Goal: Task Accomplishment & Management: Use online tool/utility

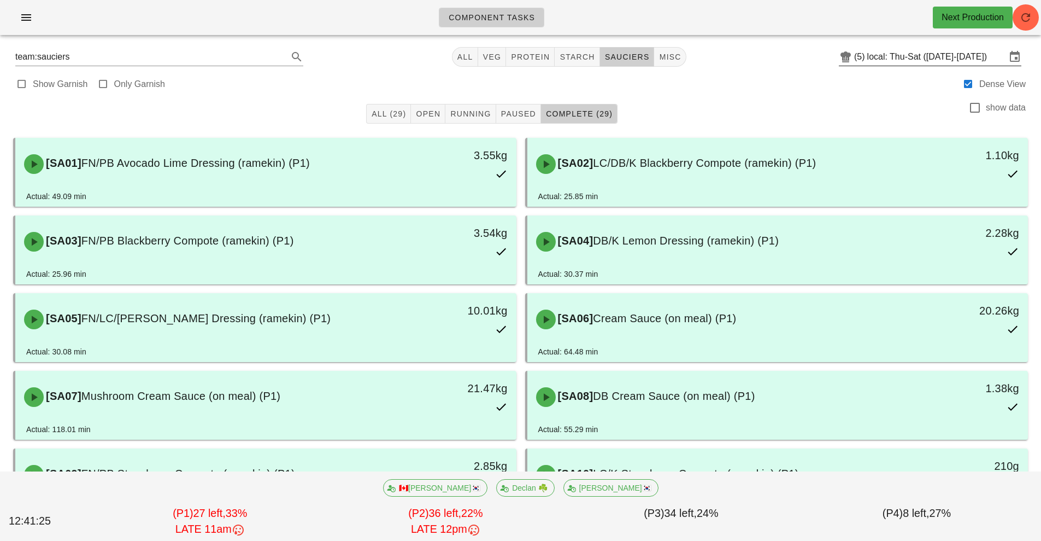
click at [877, 60] on input "local: Thu-Sat ([DATE]-[DATE])" at bounding box center [937, 56] width 139 height 17
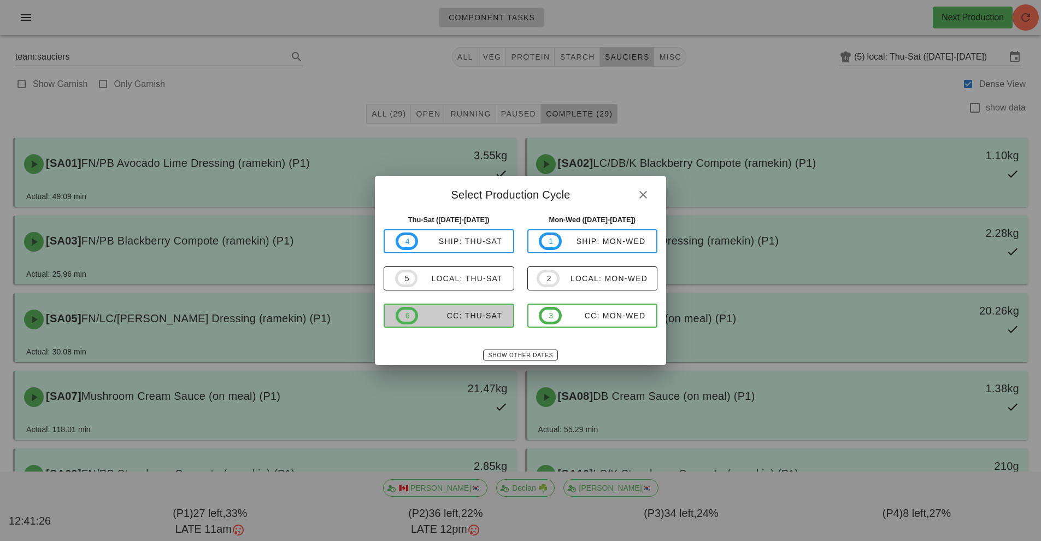
click at [471, 309] on span "6 CC: Thu-Sat" at bounding box center [449, 315] width 107 height 17
type input "CC: Thu-Sat ([DATE]-[DATE])"
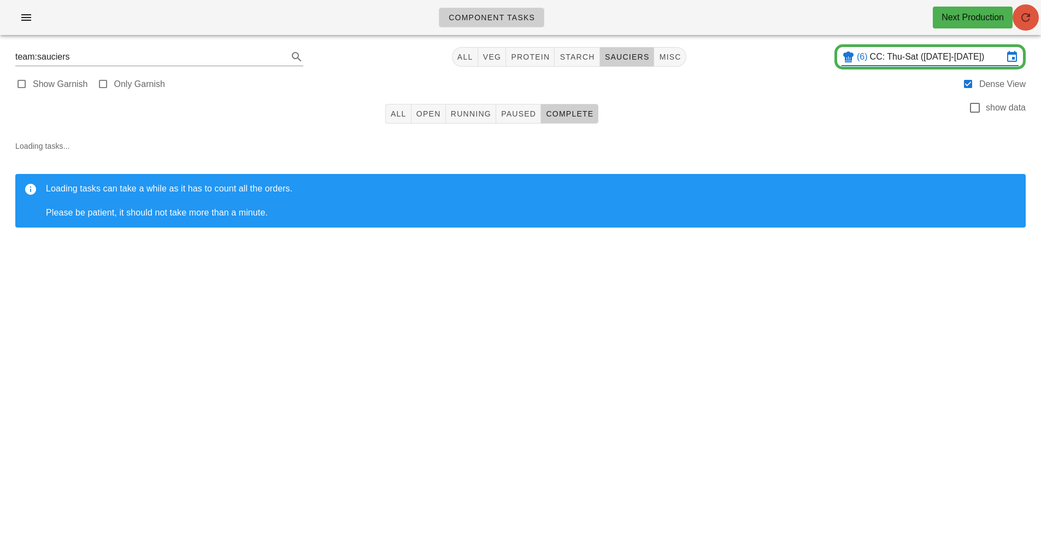
click at [1029, 28] on button "button" at bounding box center [1026, 17] width 26 height 26
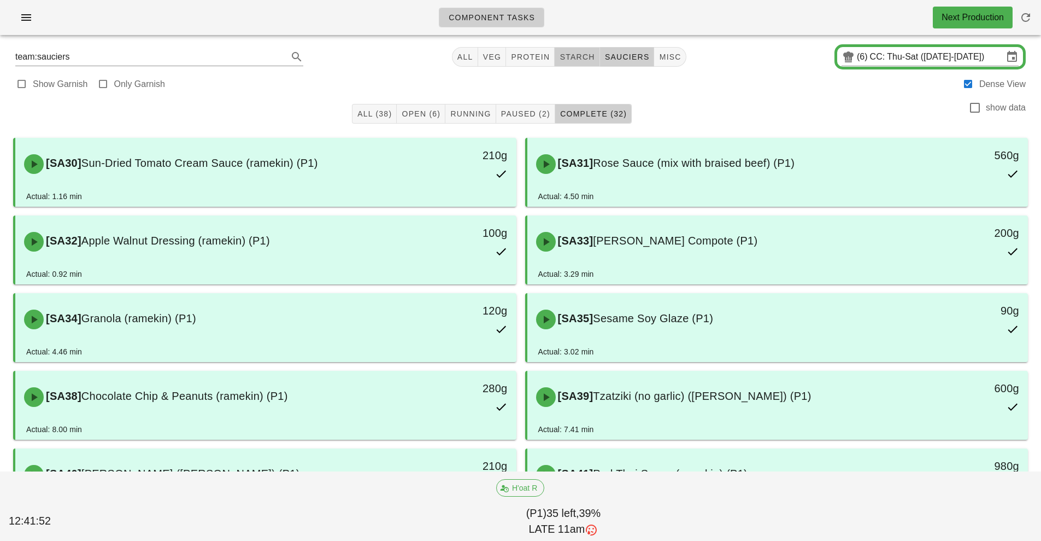
click at [585, 58] on span "starch" at bounding box center [577, 56] width 36 height 9
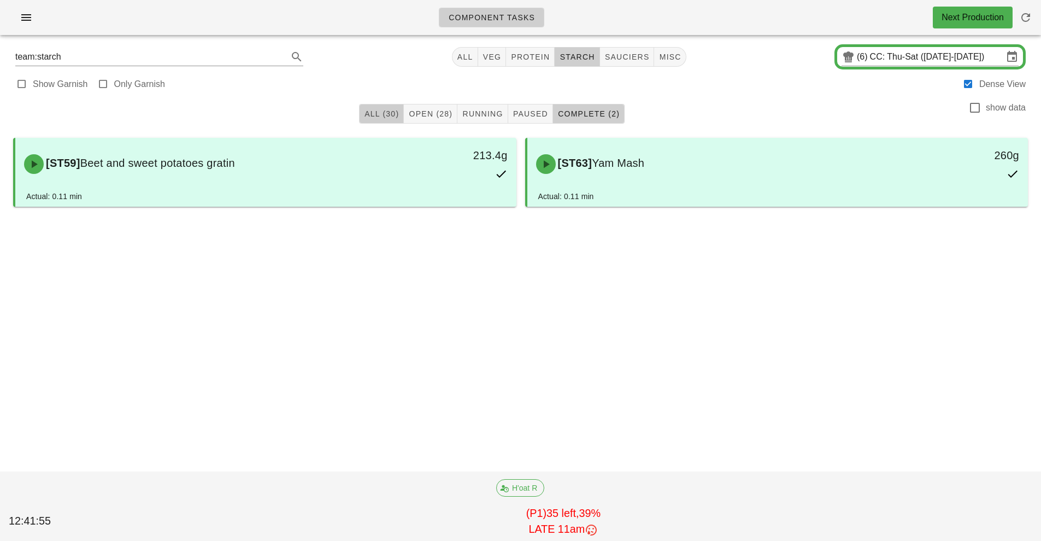
click at [386, 115] on span "All (30)" at bounding box center [381, 113] width 35 height 9
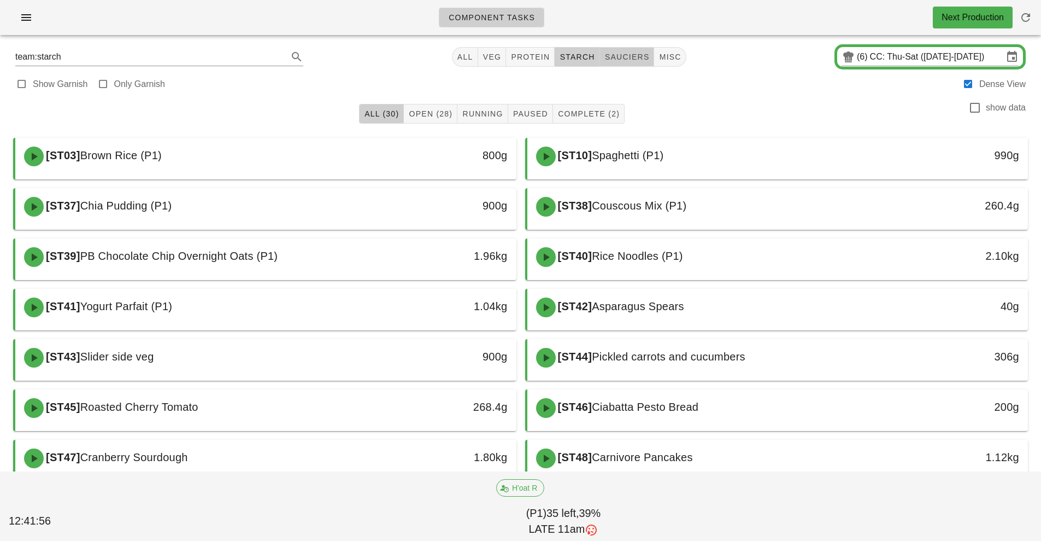
click at [623, 57] on span "sauciers" at bounding box center [627, 56] width 45 height 9
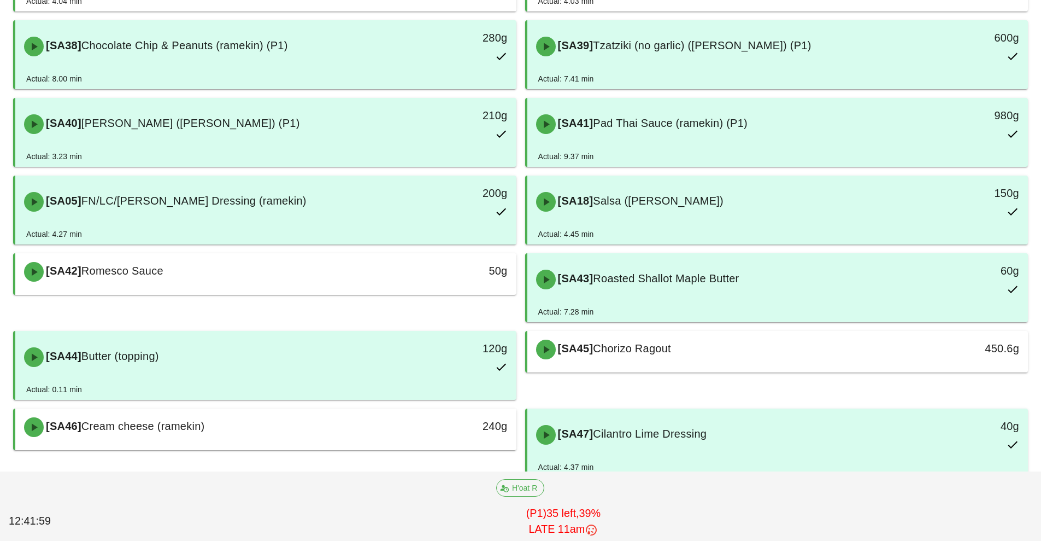
scroll to position [418, 0]
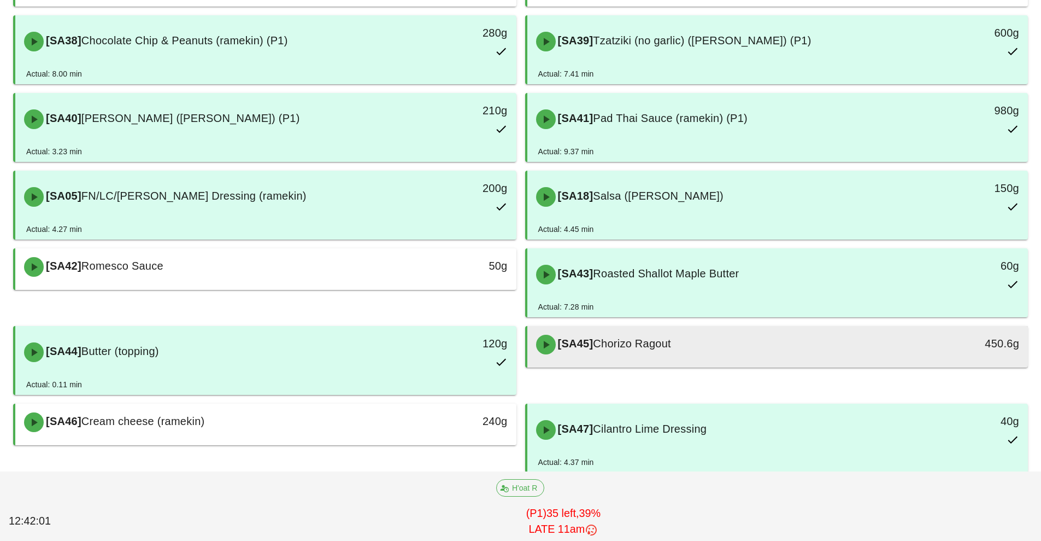
click at [745, 346] on div "[SA45] Chorizo Ragout" at bounding box center [716, 344] width 372 height 33
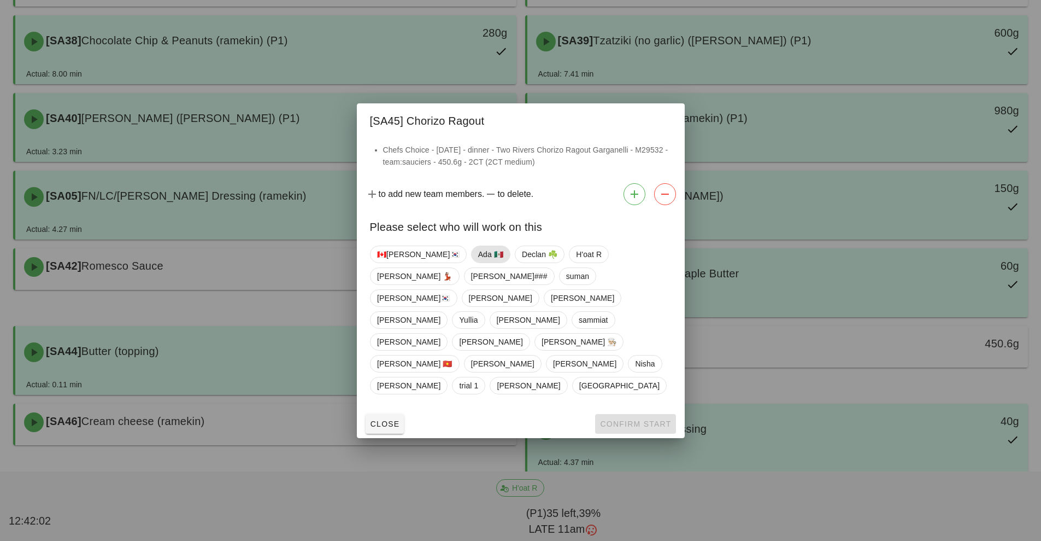
click at [478, 262] on span "Ada 🇲🇽" at bounding box center [490, 254] width 25 height 16
click at [615, 414] on button "Confirm Start" at bounding box center [635, 424] width 80 height 20
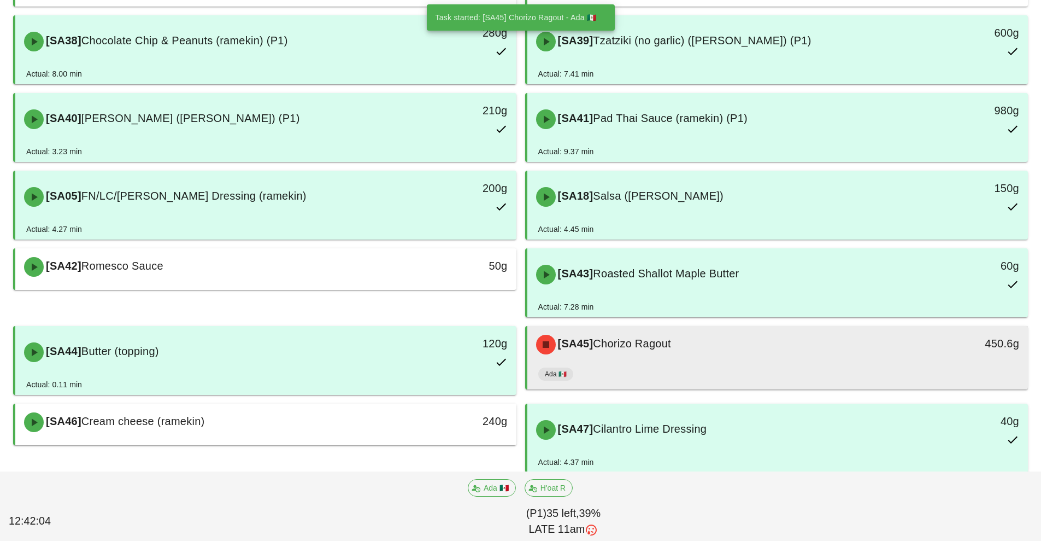
click at [758, 367] on div "Ada 🇲🇽" at bounding box center [777, 376] width 479 height 26
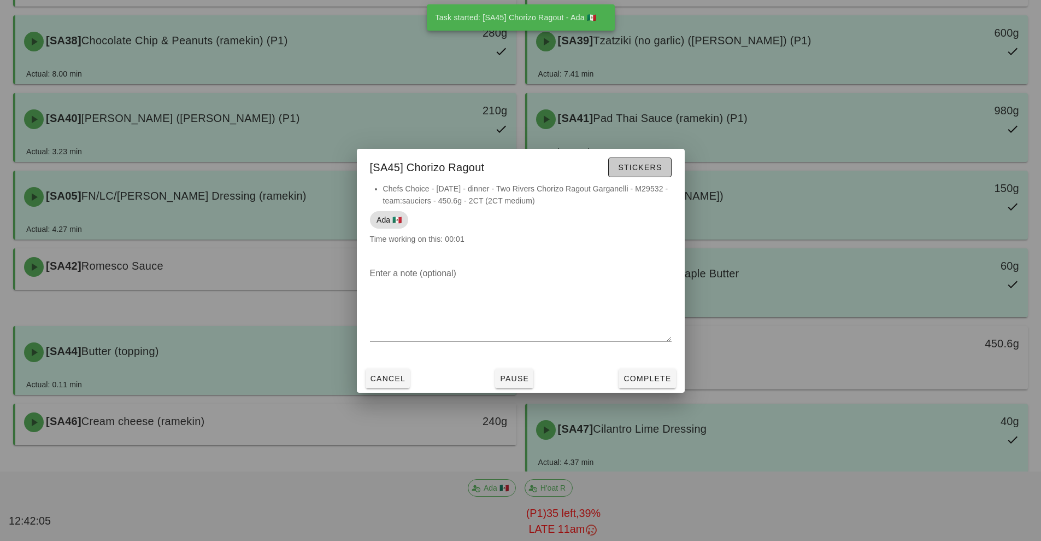
click at [643, 168] on span "Stickers" at bounding box center [640, 167] width 44 height 9
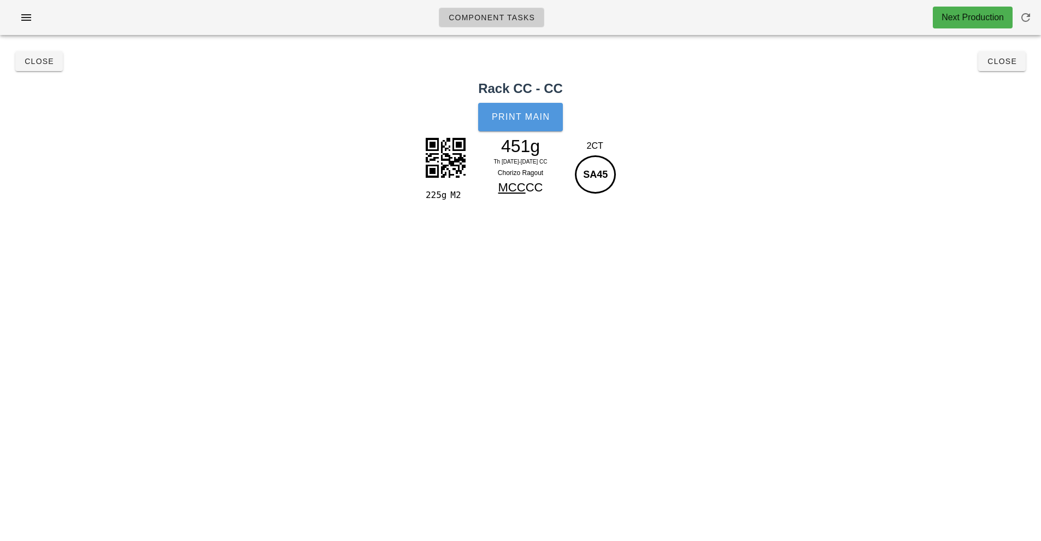
click at [517, 123] on button "Print Main" at bounding box center [520, 117] width 84 height 28
click at [1014, 66] on button "Close" at bounding box center [1003, 61] width 48 height 20
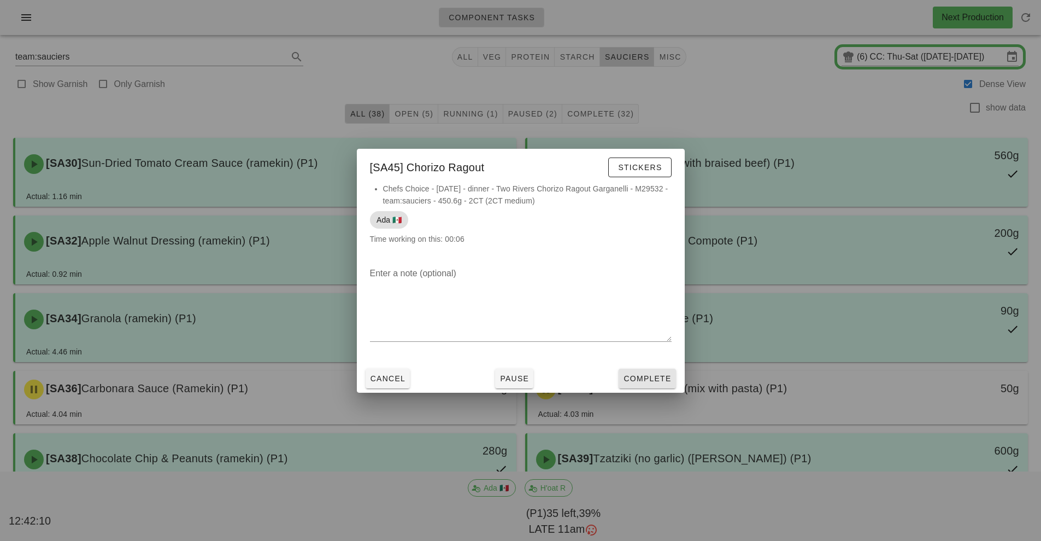
click at [659, 384] on button "Complete" at bounding box center [647, 378] width 57 height 20
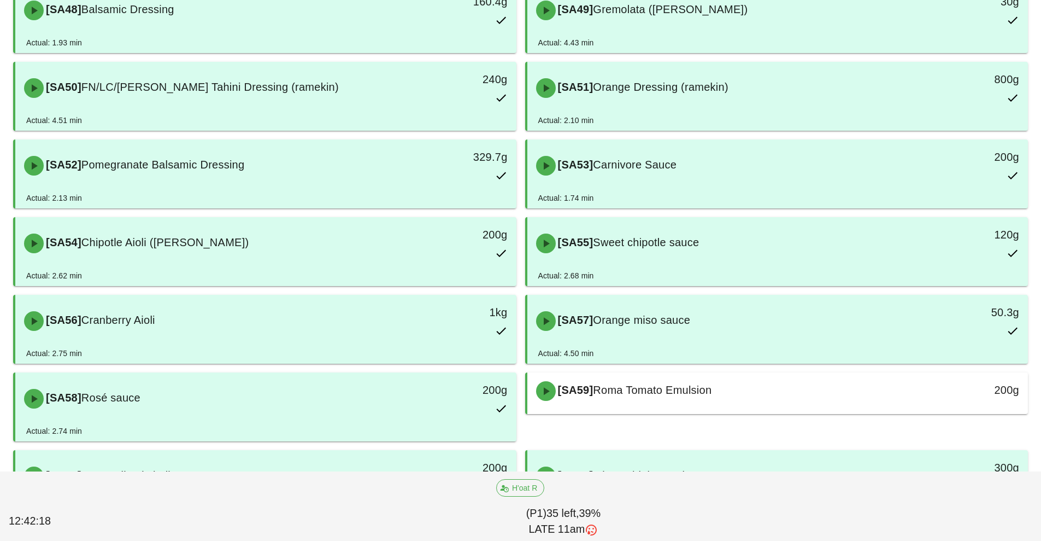
scroll to position [917, 0]
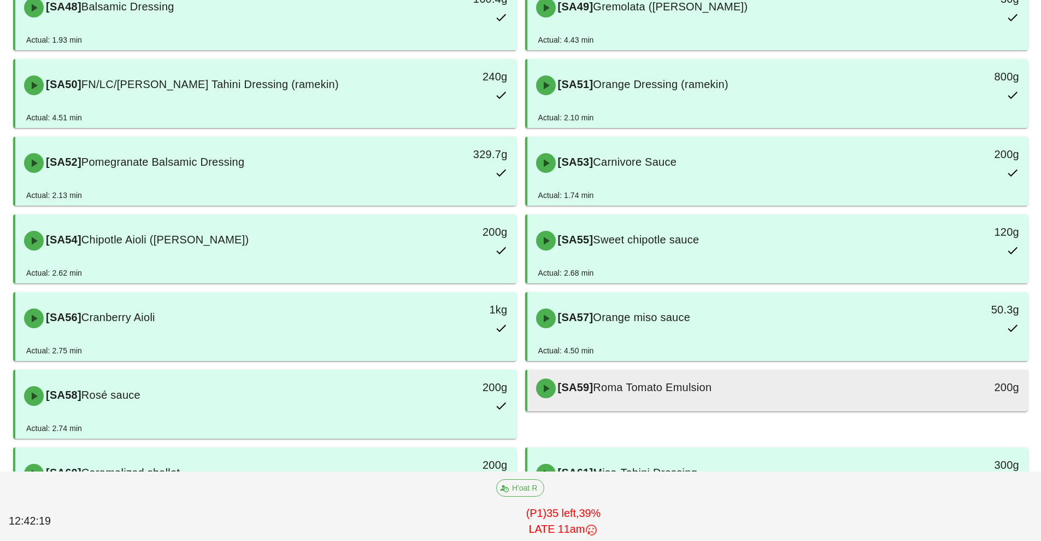
click at [784, 401] on div "[SA59] Roma Tomato Emulsion" at bounding box center [716, 388] width 372 height 33
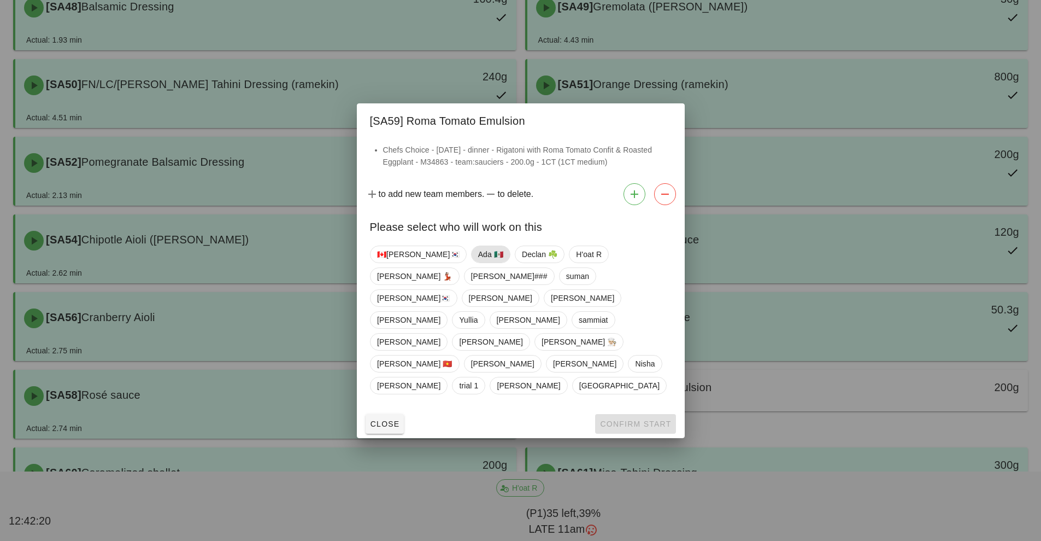
click at [478, 262] on span "Ada 🇲🇽" at bounding box center [490, 254] width 25 height 16
click at [615, 419] on span "Confirm Start" at bounding box center [636, 423] width 72 height 9
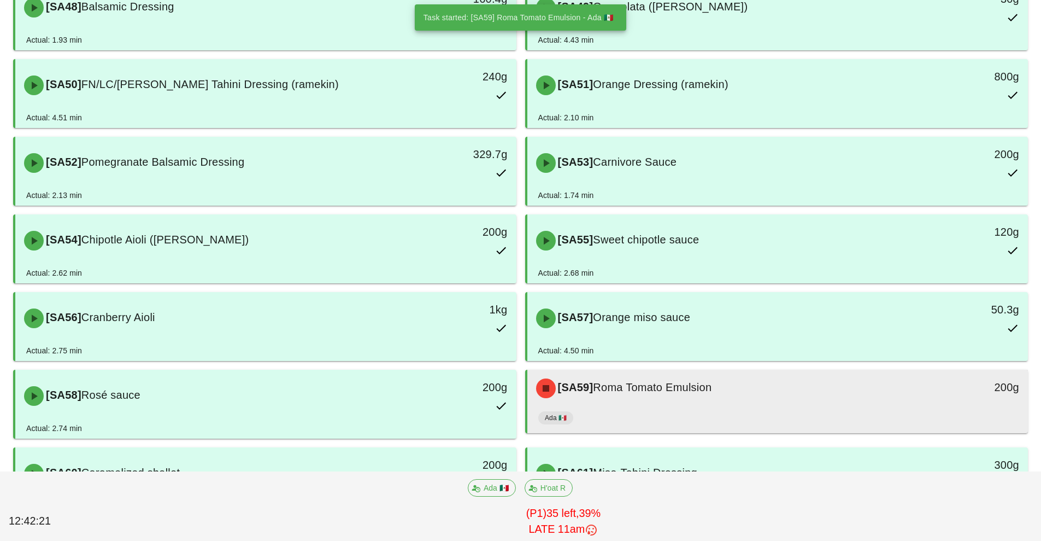
click at [750, 395] on div "[SA59] Roma Tomato Emulsion" at bounding box center [716, 388] width 372 height 33
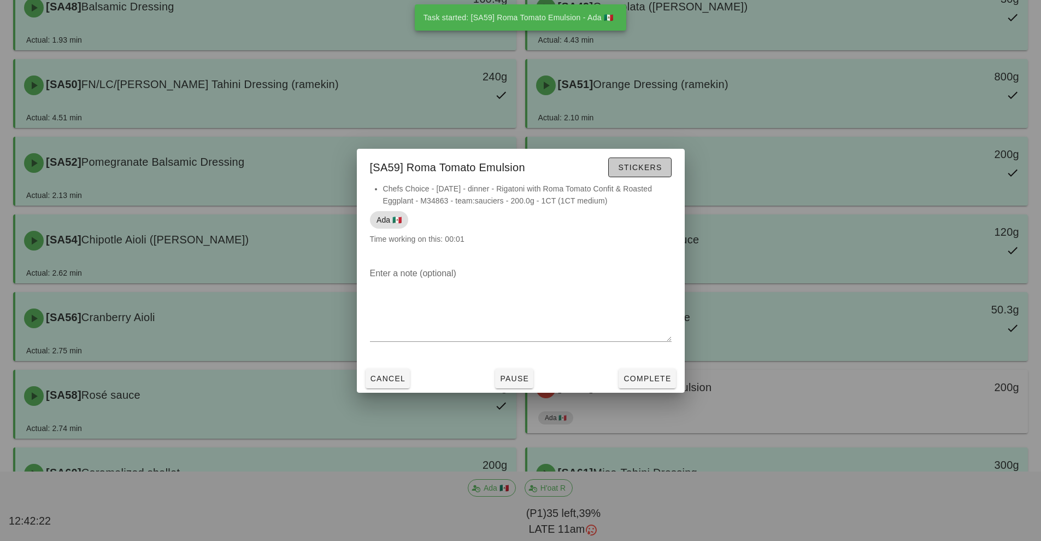
click at [645, 163] on span "Stickers" at bounding box center [640, 167] width 44 height 9
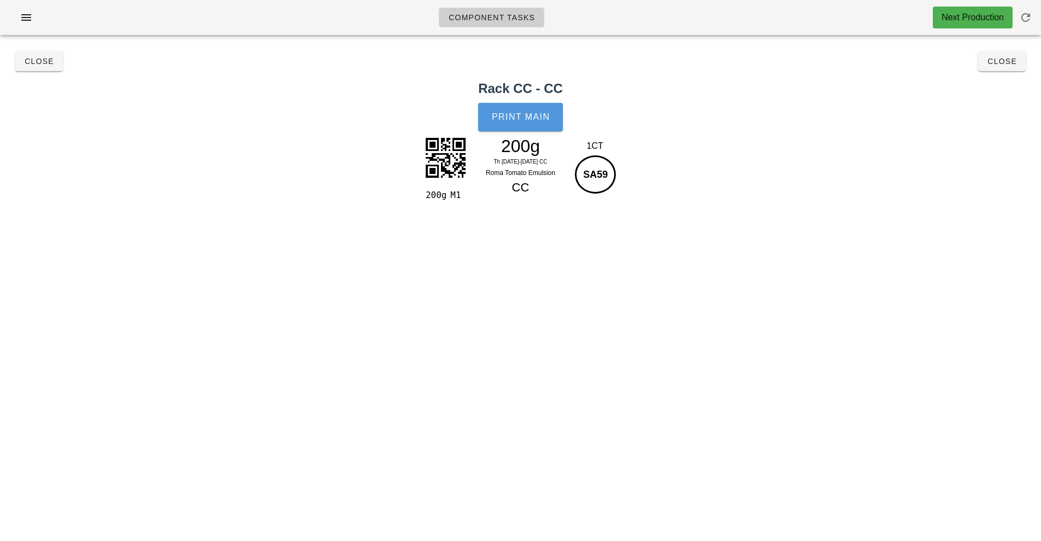
click at [516, 125] on button "Print Main" at bounding box center [520, 117] width 84 height 28
click at [1013, 66] on button "Close" at bounding box center [1003, 61] width 48 height 20
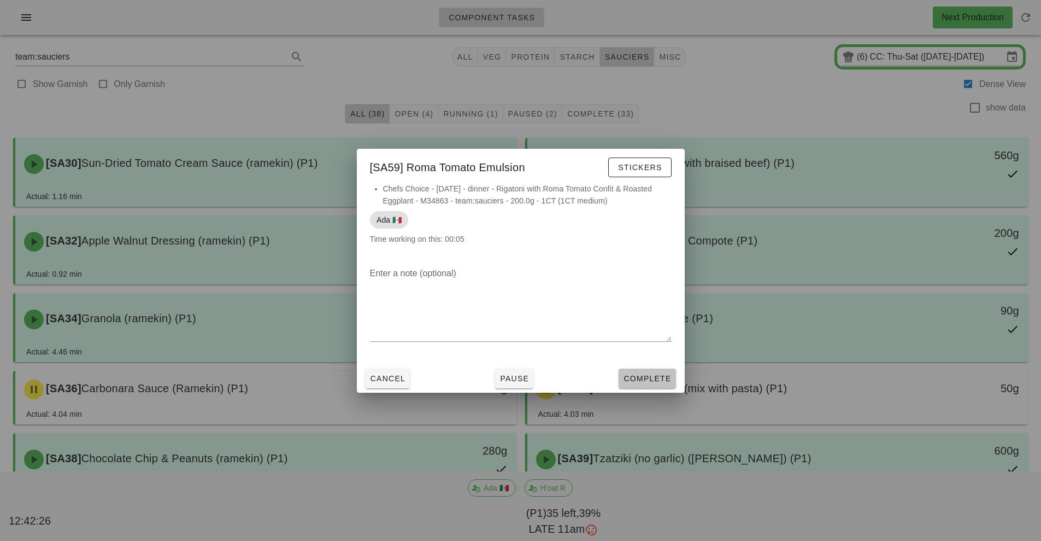
click at [641, 384] on button "Complete" at bounding box center [647, 378] width 57 height 20
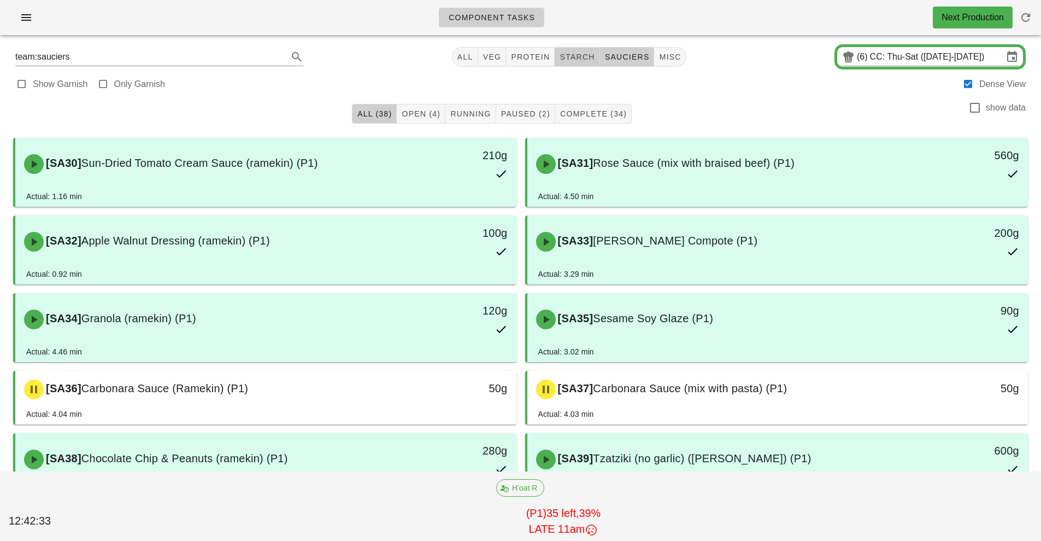
click at [583, 60] on span "starch" at bounding box center [577, 56] width 36 height 9
type input "team:starch"
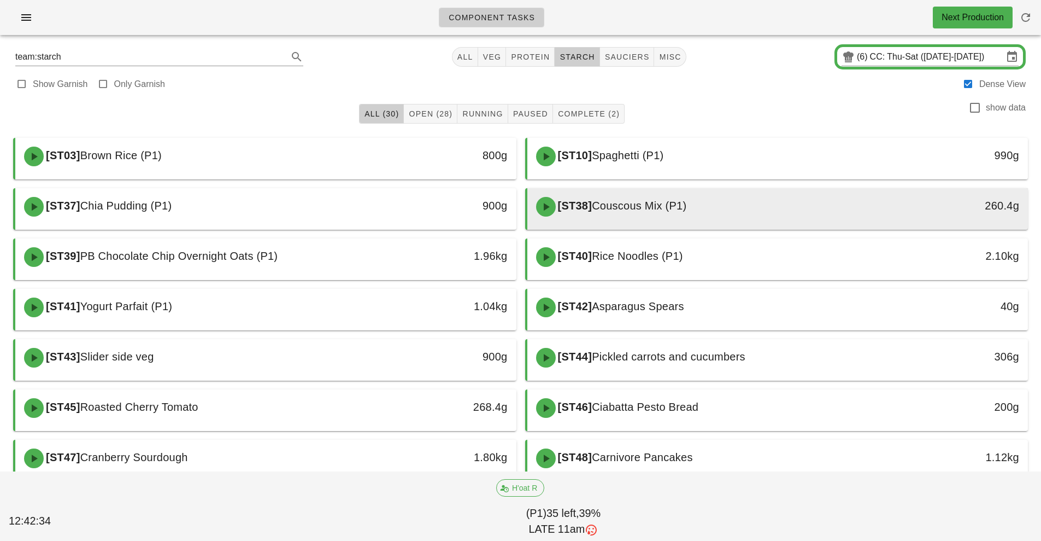
click at [764, 204] on div "[ST38] Couscous Mix (P1)" at bounding box center [716, 206] width 372 height 33
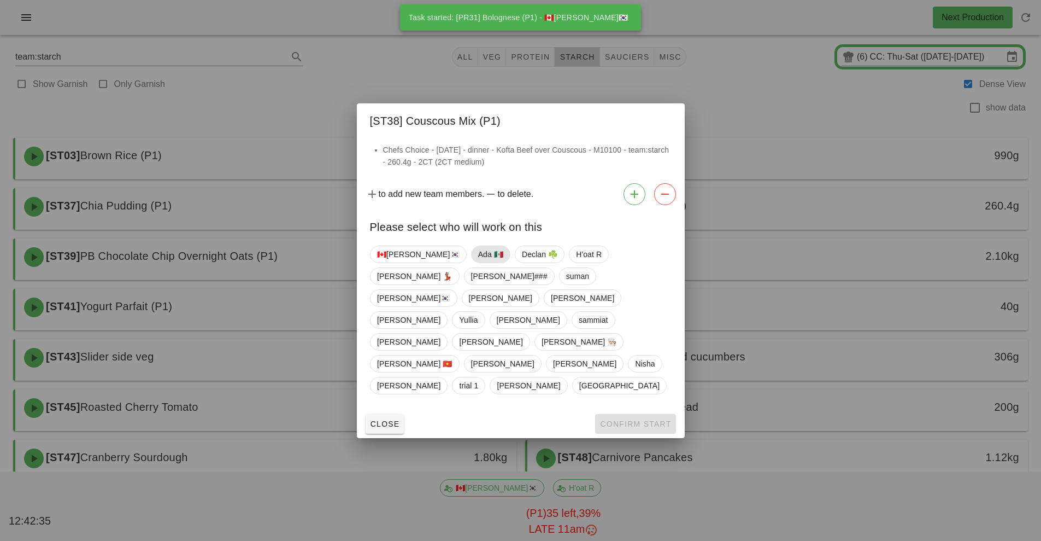
click at [478, 262] on span "Ada 🇲🇽" at bounding box center [490, 254] width 25 height 16
click at [614, 419] on span "Confirm Start" at bounding box center [636, 423] width 72 height 9
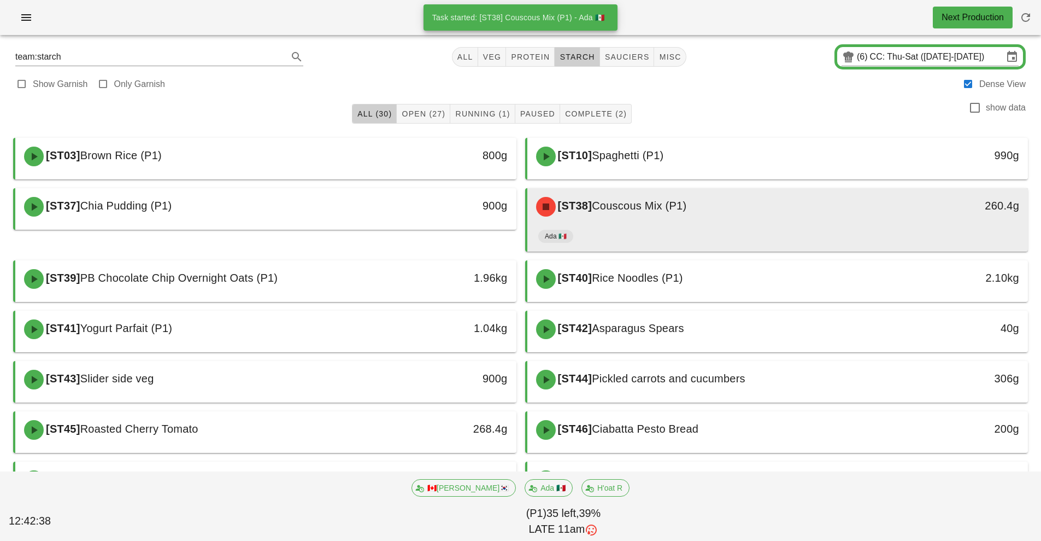
click at [744, 225] on div "Ada 🇲🇽" at bounding box center [777, 238] width 479 height 26
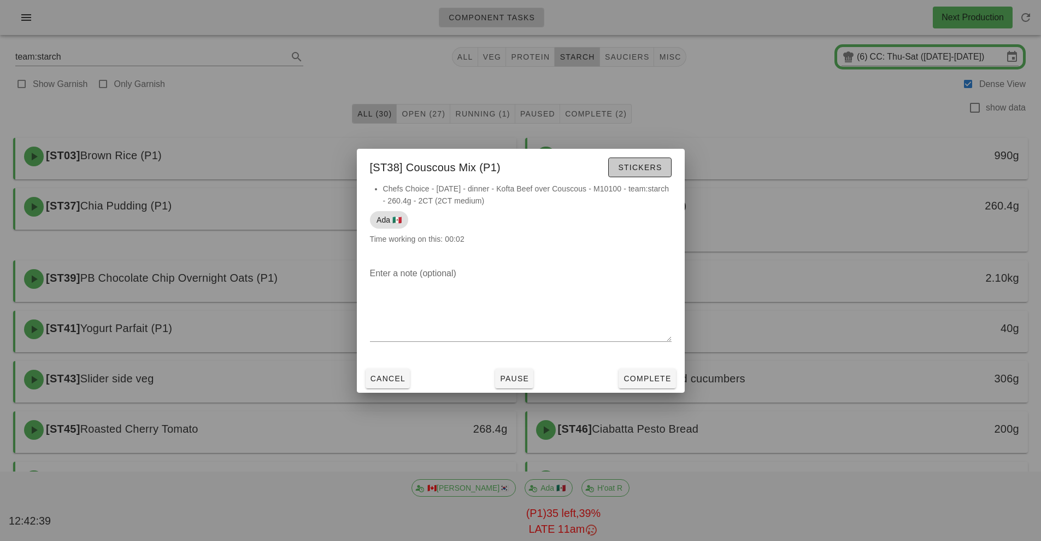
click at [648, 164] on span "Stickers" at bounding box center [640, 167] width 44 height 9
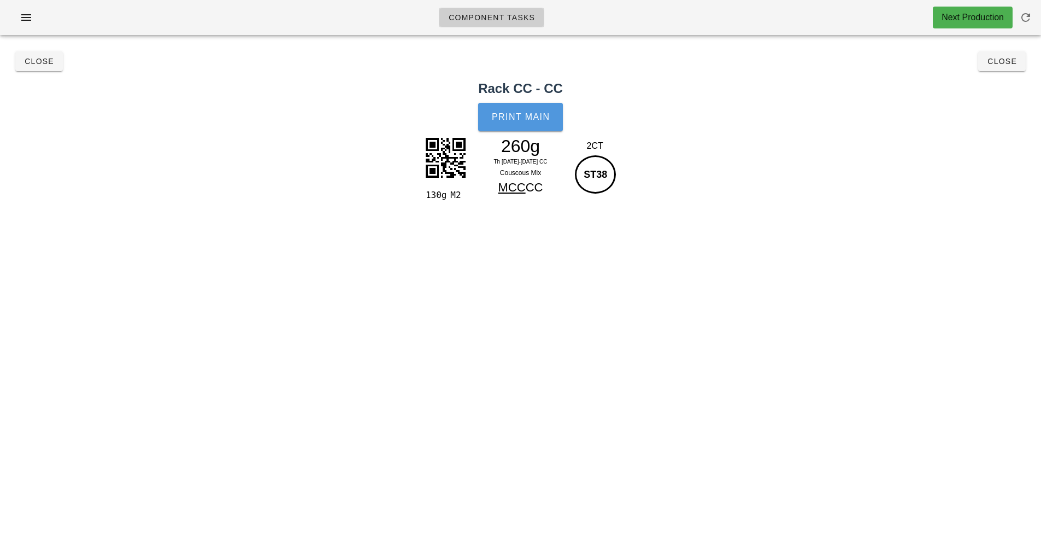
click at [522, 123] on button "Print Main" at bounding box center [520, 117] width 84 height 28
click at [1000, 61] on span "Close" at bounding box center [1002, 61] width 30 height 9
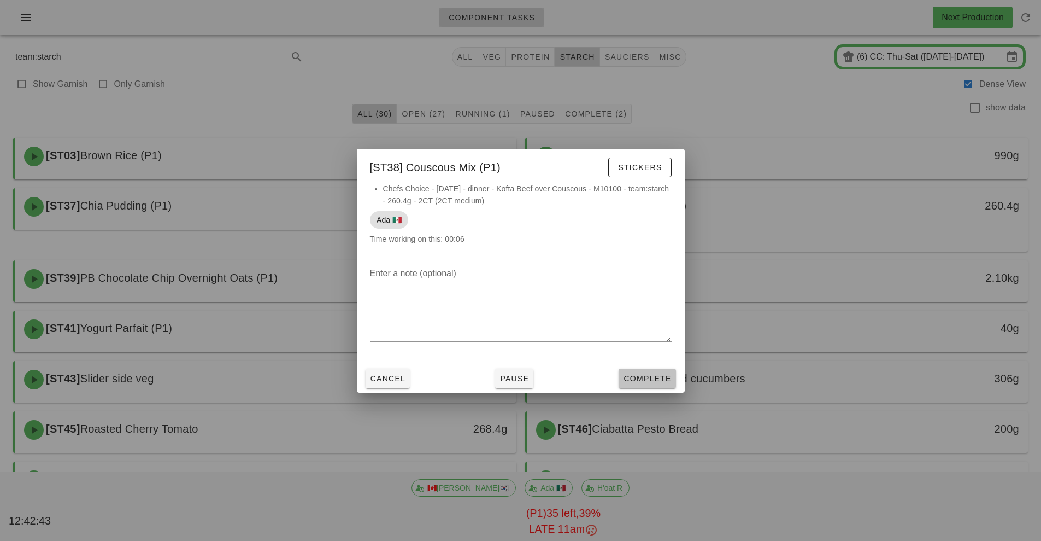
click at [648, 384] on button "Complete" at bounding box center [647, 378] width 57 height 20
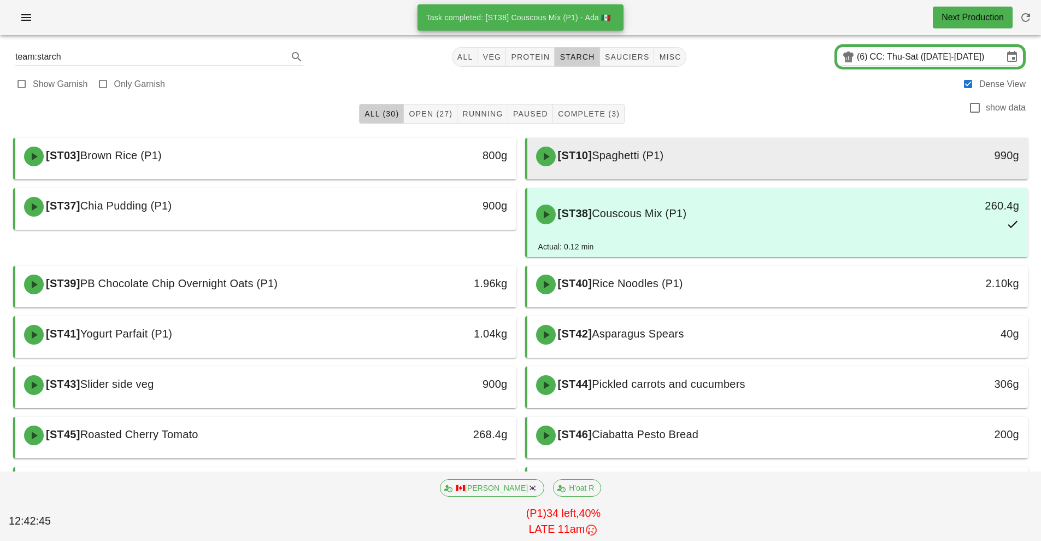
click at [751, 157] on div "[ST10] Spaghetti (P1)" at bounding box center [716, 156] width 372 height 33
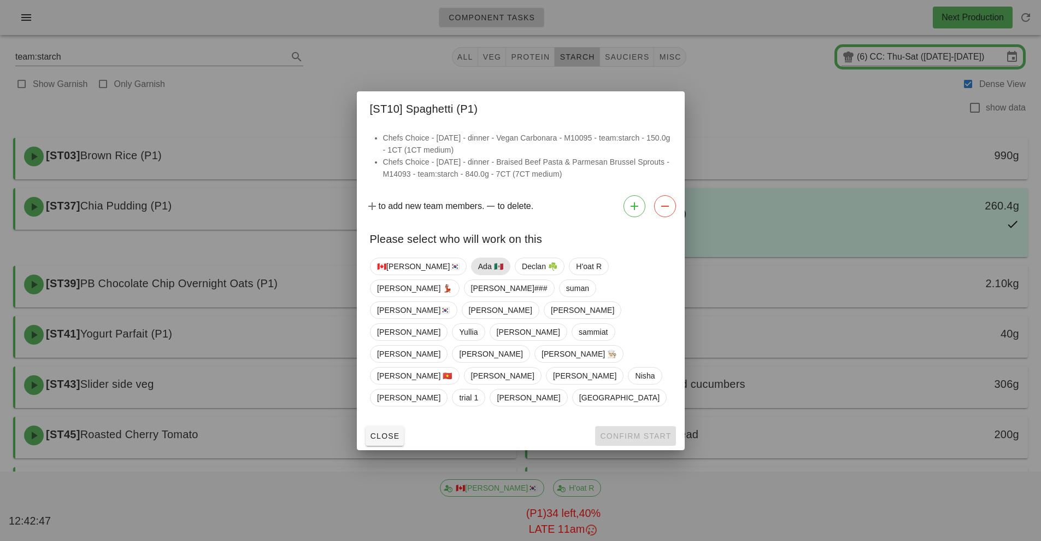
click at [478, 274] on span "Ada 🇲🇽" at bounding box center [490, 266] width 25 height 16
click at [628, 431] on span "Confirm Start" at bounding box center [636, 435] width 72 height 9
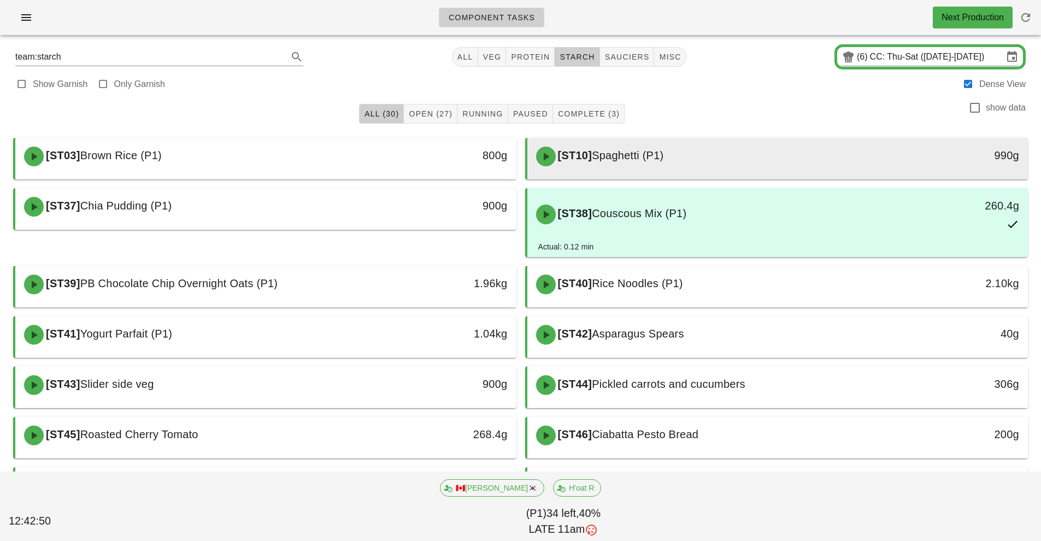
click at [964, 164] on div "990g" at bounding box center [964, 156] width 124 height 33
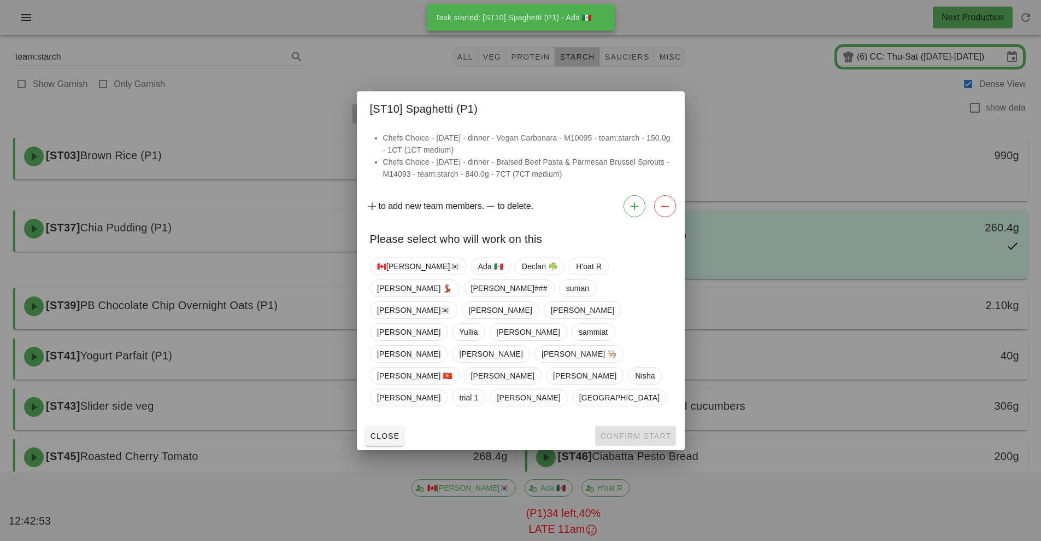
click at [856, 142] on div at bounding box center [520, 270] width 1041 height 541
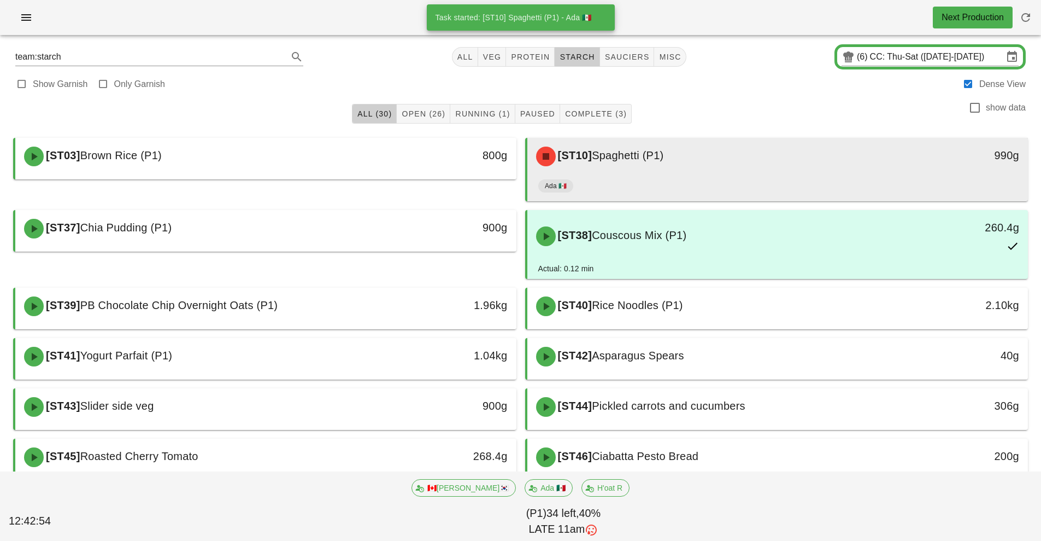
click at [796, 170] on div "[ST10] Spaghetti (P1)" at bounding box center [716, 156] width 372 height 33
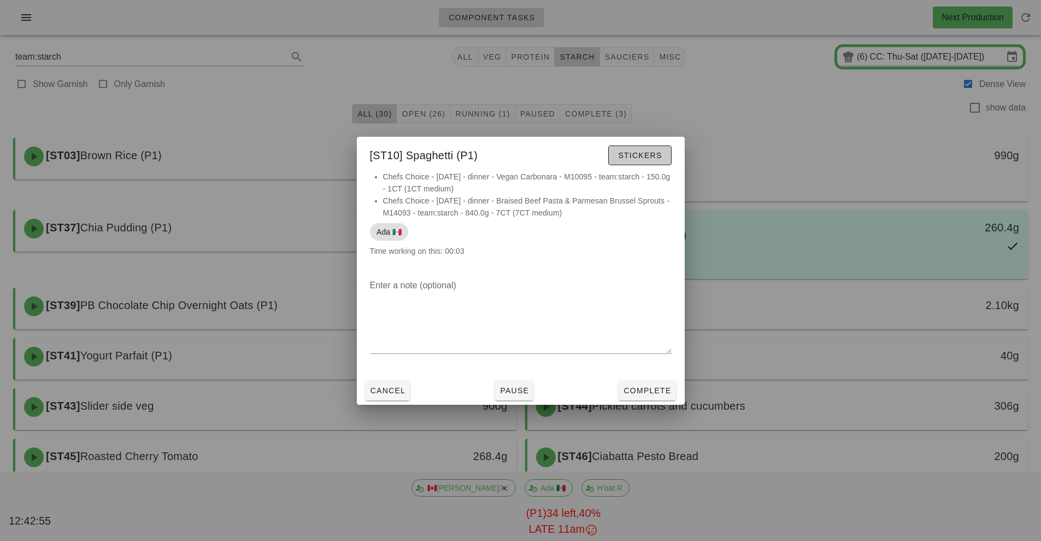
click at [643, 155] on span "Stickers" at bounding box center [640, 155] width 44 height 9
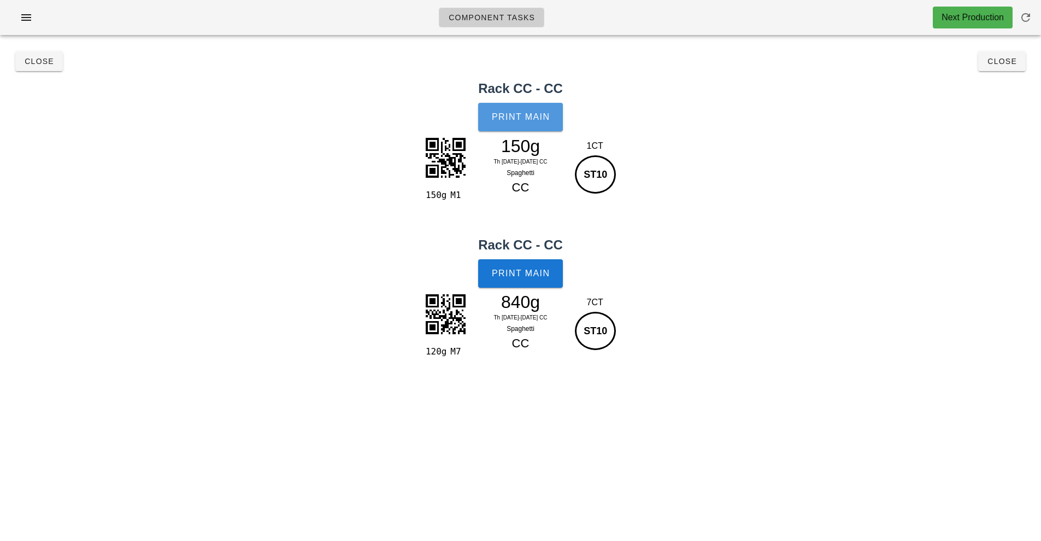
click at [529, 112] on span "Print Main" at bounding box center [520, 117] width 59 height 10
click at [543, 272] on span "Print Main" at bounding box center [520, 273] width 59 height 10
click at [997, 53] on button "Close" at bounding box center [1003, 61] width 48 height 20
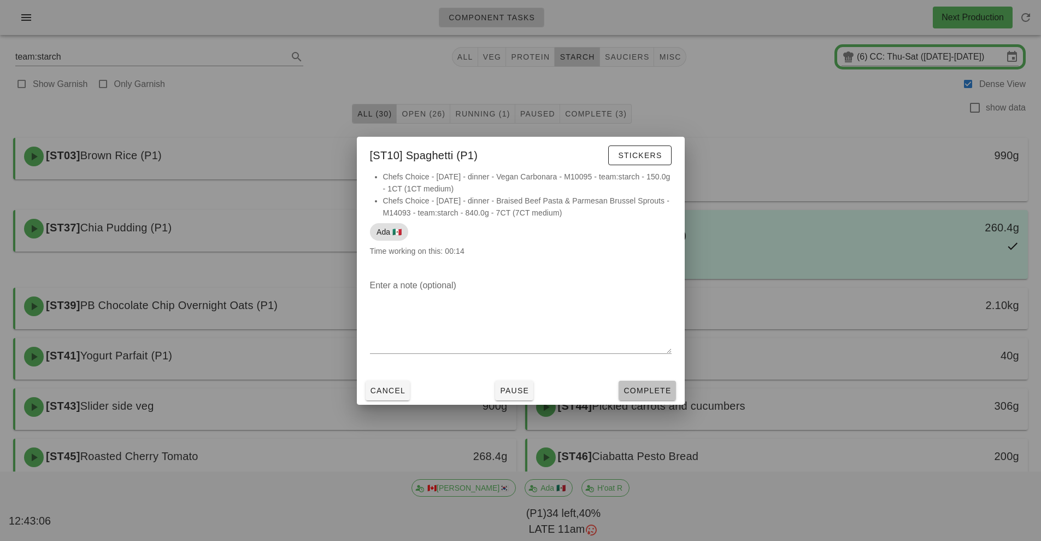
click at [656, 399] on button "Complete" at bounding box center [647, 390] width 57 height 20
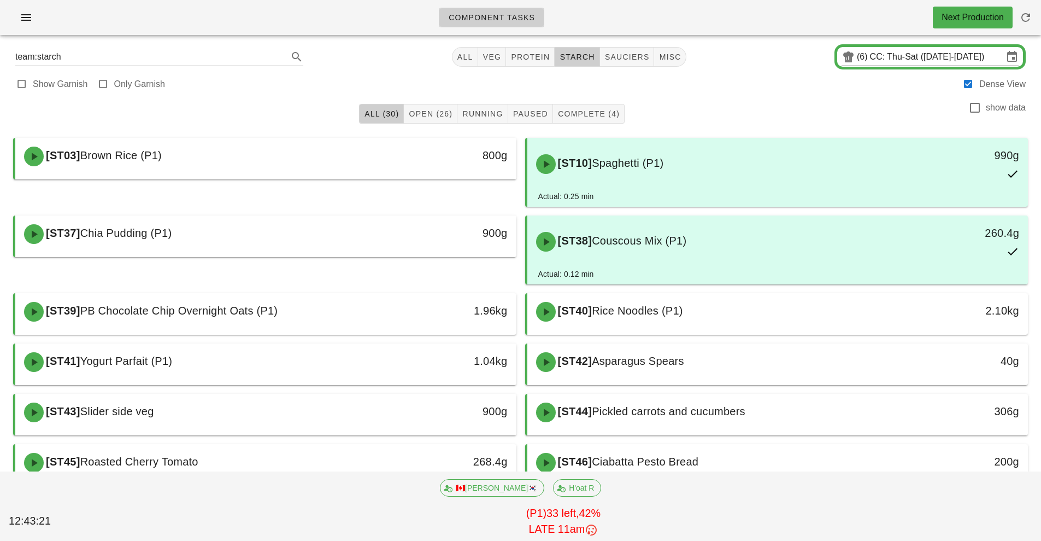
click at [939, 50] on input "CC: Thu-Sat ([DATE]-[DATE])" at bounding box center [936, 56] width 133 height 17
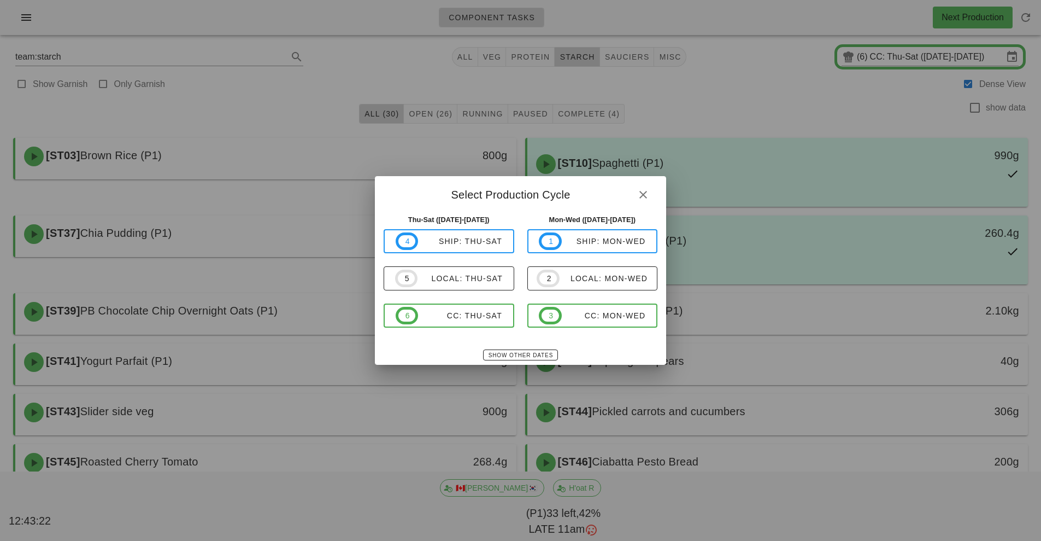
click at [921, 70] on div at bounding box center [520, 270] width 1041 height 541
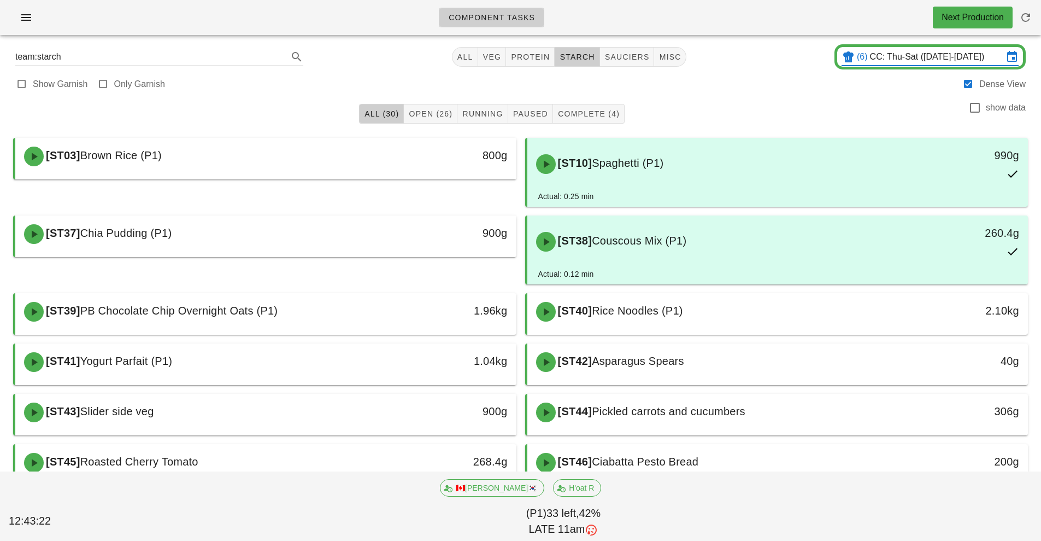
click at [922, 57] on input "CC: Thu-Sat ([DATE]-[DATE])" at bounding box center [936, 56] width 133 height 17
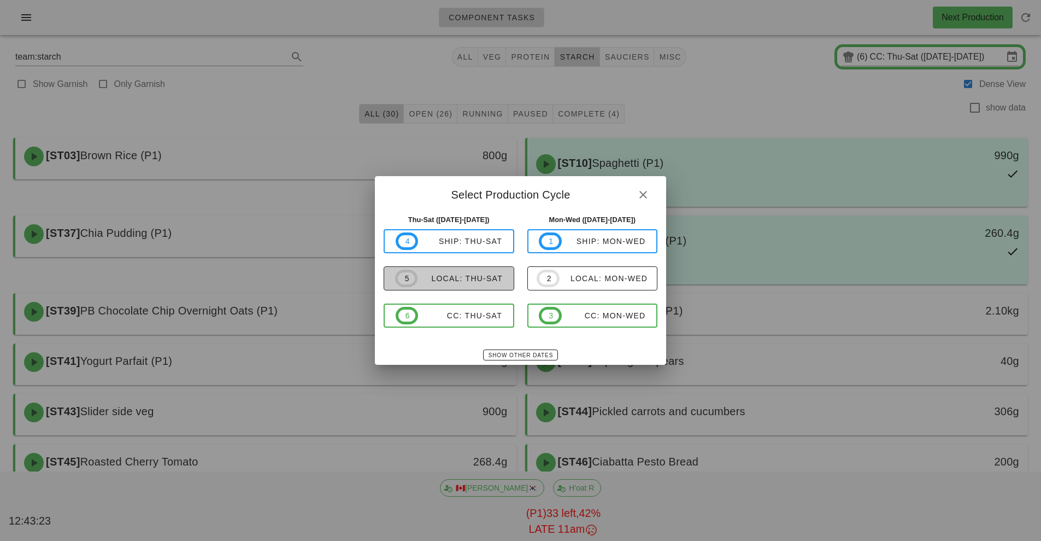
click at [469, 286] on span "5 local: Thu-Sat" at bounding box center [449, 278] width 108 height 17
type input "local: Thu-Sat ([DATE]-[DATE])"
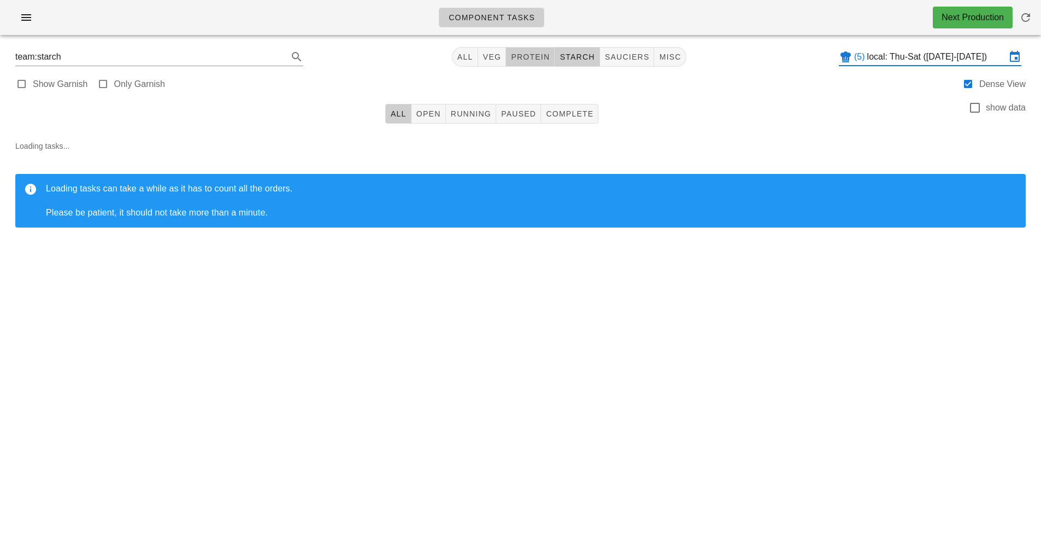
click at [535, 65] on button "protein" at bounding box center [530, 57] width 49 height 20
type input "team:protein"
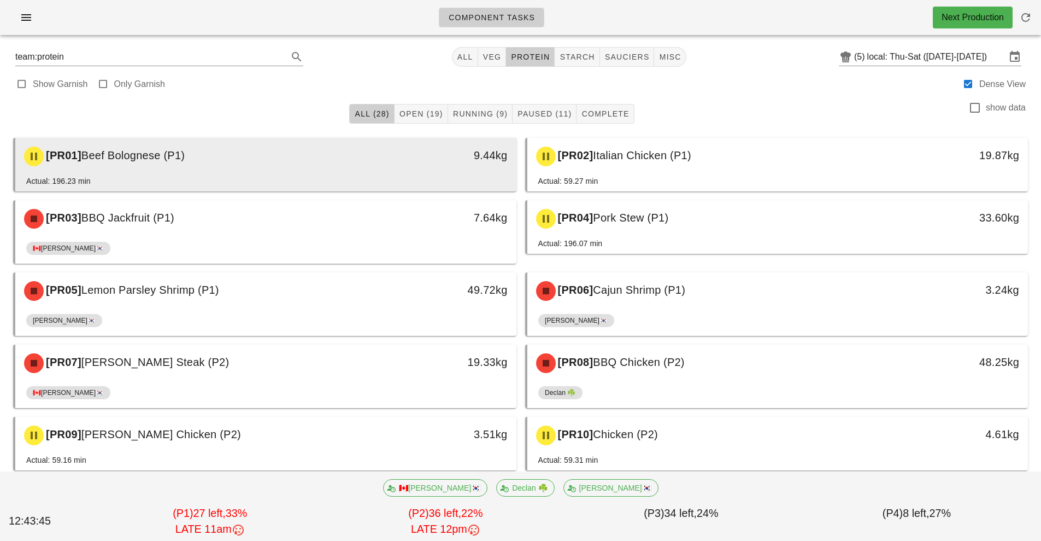
click at [399, 160] on div "9.44kg" at bounding box center [451, 155] width 111 height 17
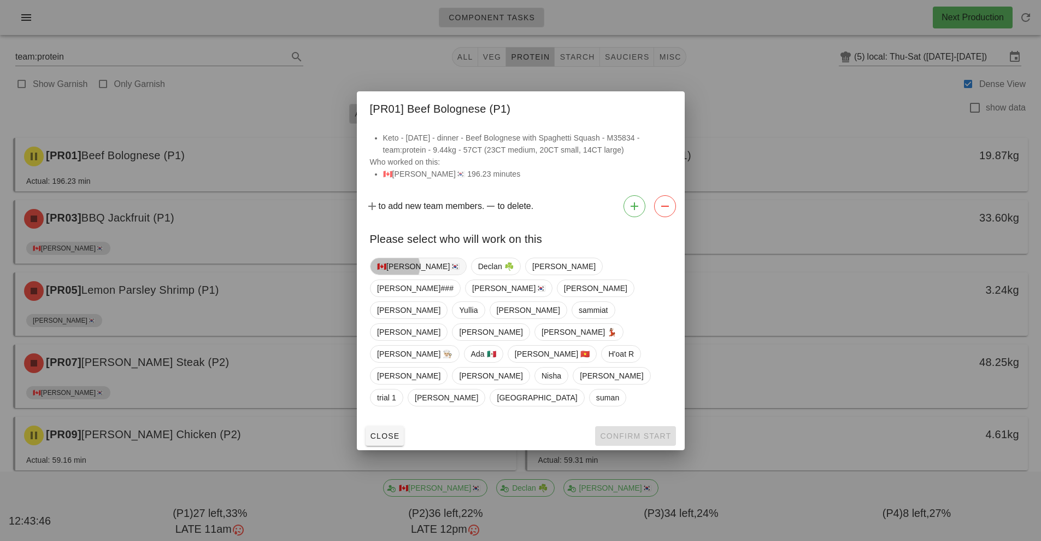
click at [399, 274] on span "🇨🇦[PERSON_NAME]🇰🇷" at bounding box center [418, 266] width 83 height 16
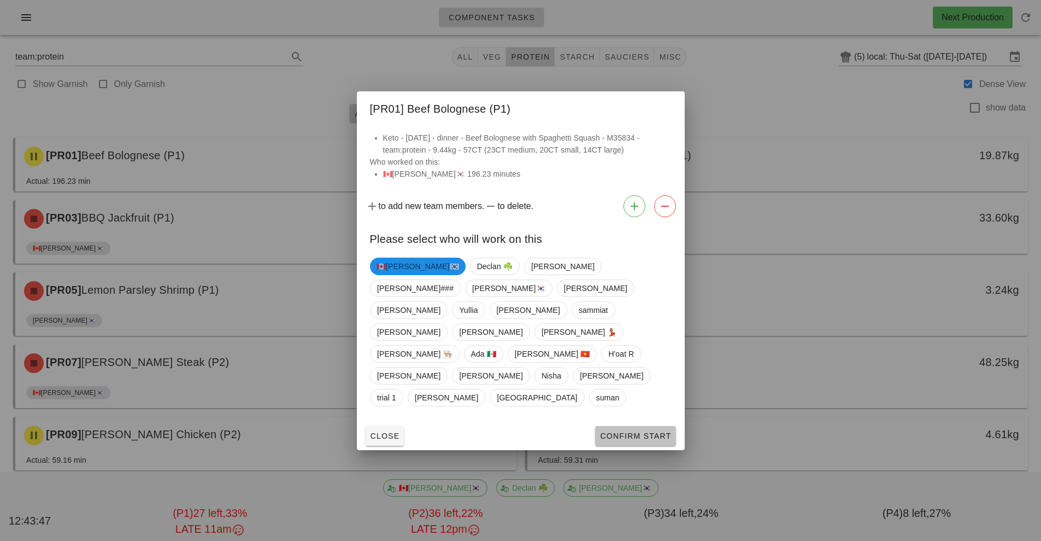
click at [639, 426] on button "Confirm Start" at bounding box center [635, 436] width 80 height 20
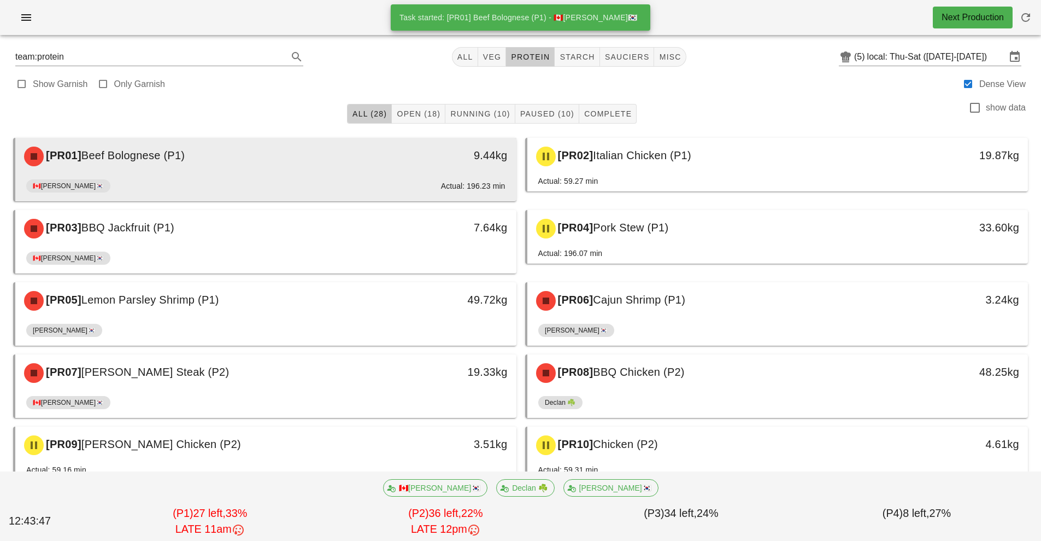
click at [379, 190] on div "🇨🇦[PERSON_NAME]🇰🇷 Actual: 196.23 min" at bounding box center [265, 188] width 479 height 26
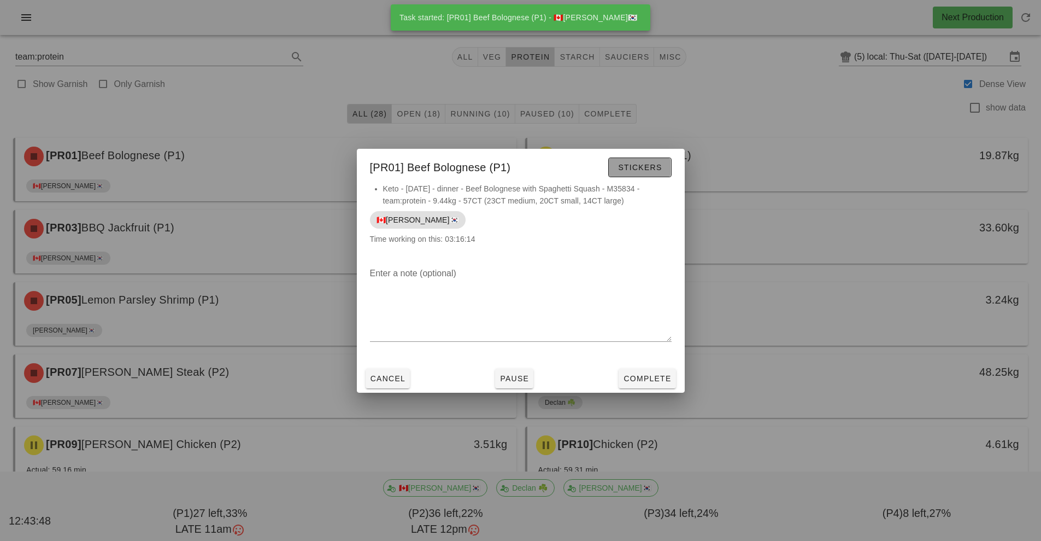
click at [651, 165] on span "Stickers" at bounding box center [640, 167] width 44 height 9
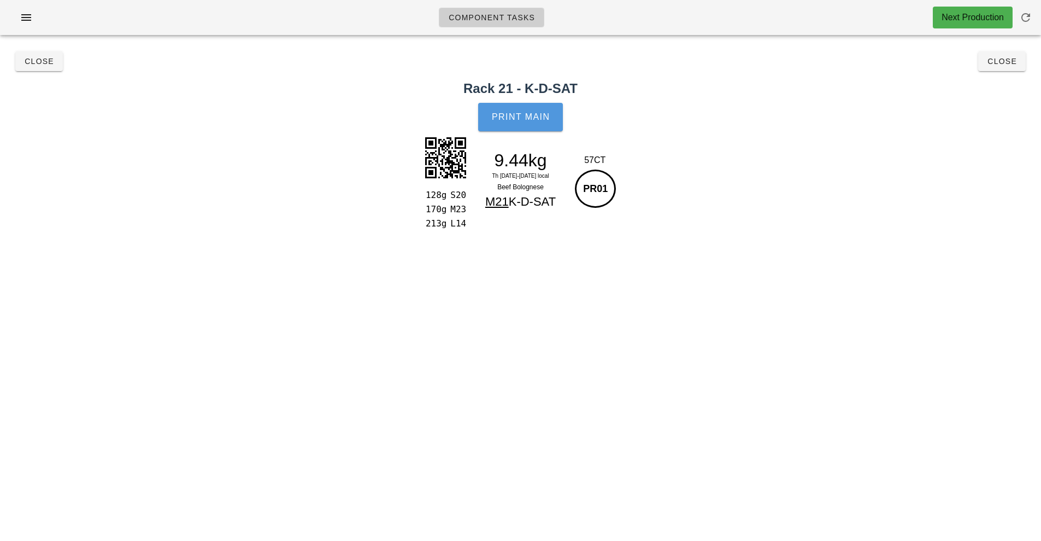
click at [537, 110] on button "Print Main" at bounding box center [520, 117] width 84 height 28
click at [520, 116] on span "Print Main" at bounding box center [520, 117] width 59 height 10
click at [1021, 70] on button "Close" at bounding box center [1003, 61] width 48 height 20
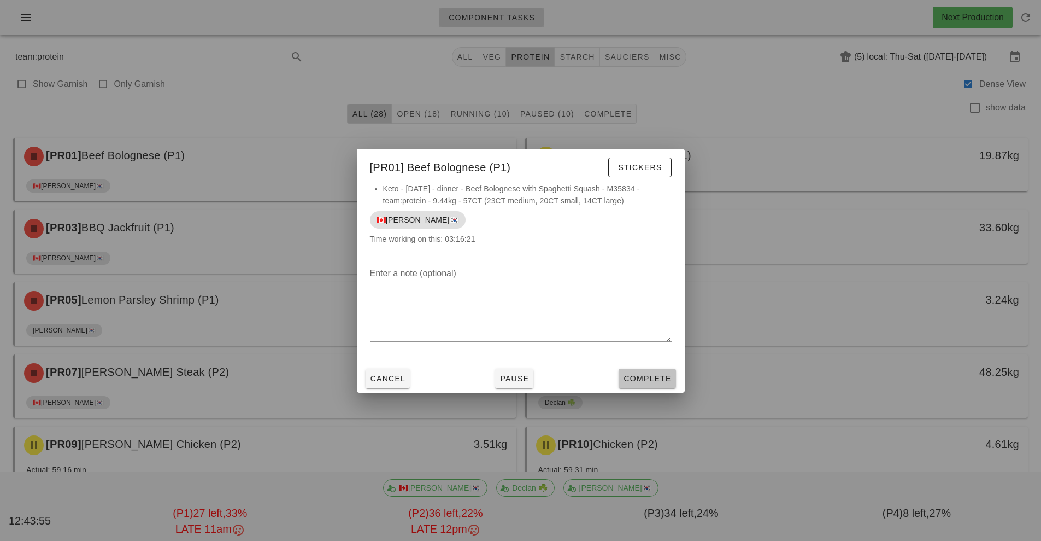
click at [632, 375] on span "Complete" at bounding box center [647, 378] width 48 height 9
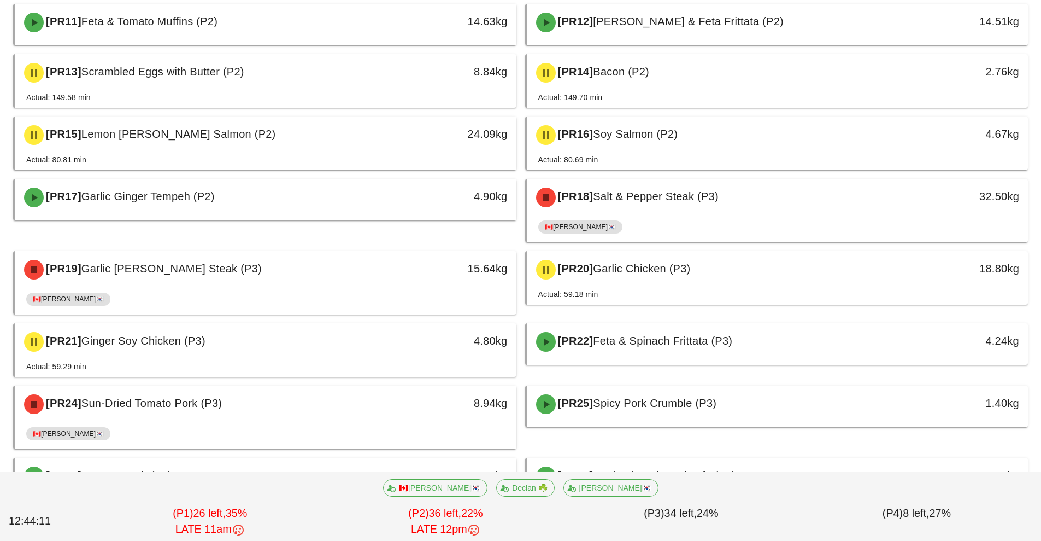
scroll to position [493, 0]
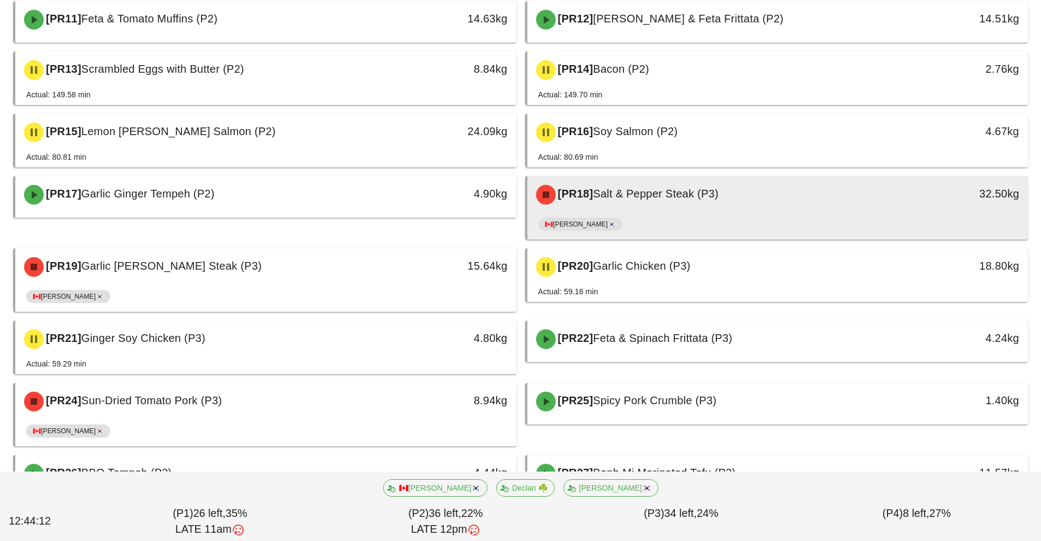
click at [746, 218] on div "🇨🇦[PERSON_NAME]🇰🇷" at bounding box center [777, 226] width 479 height 26
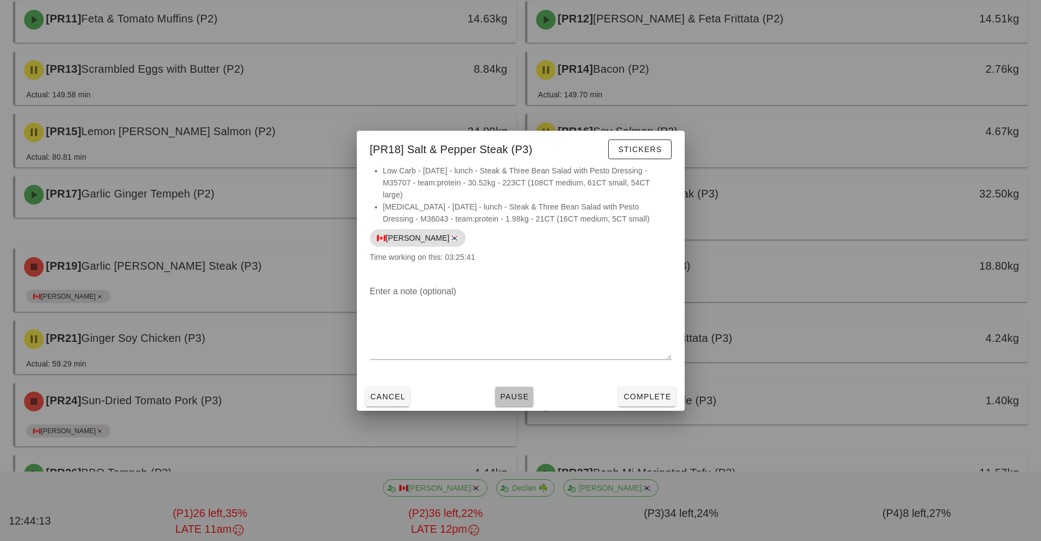
click at [524, 395] on span "Pause" at bounding box center [515, 396] width 30 height 9
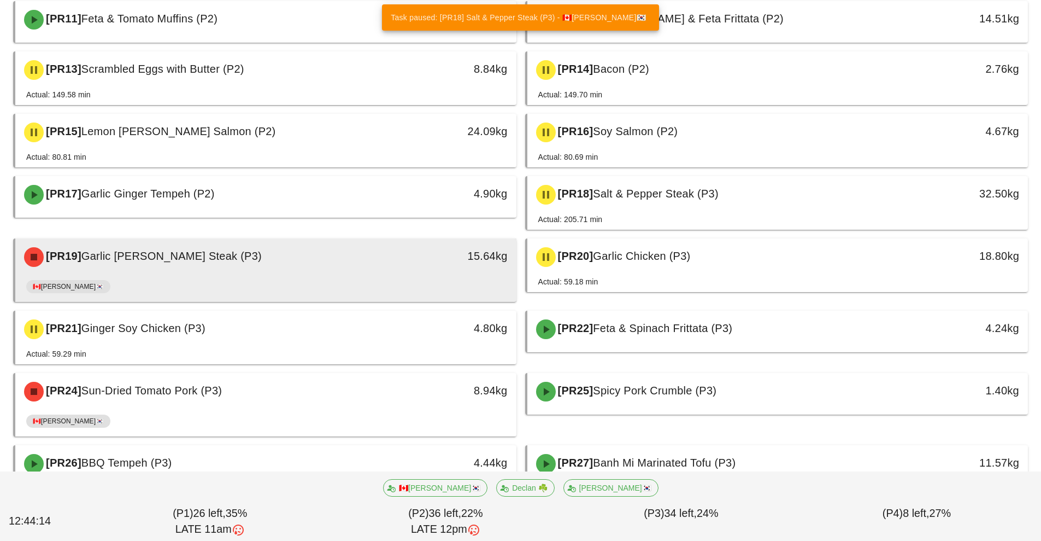
click at [374, 279] on div "🇨🇦[PERSON_NAME]🇰🇷" at bounding box center [265, 289] width 479 height 26
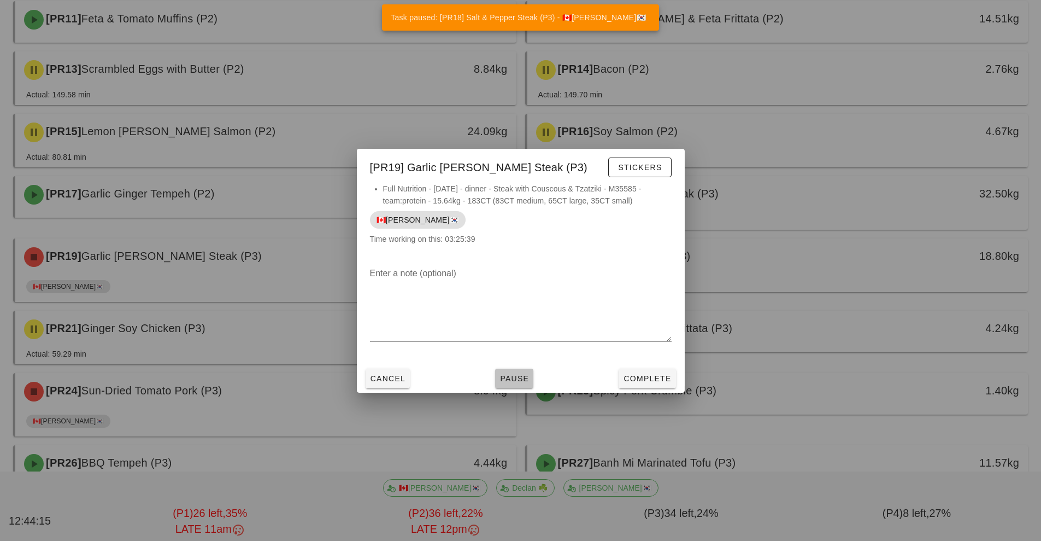
click at [510, 378] on span "Pause" at bounding box center [515, 378] width 30 height 9
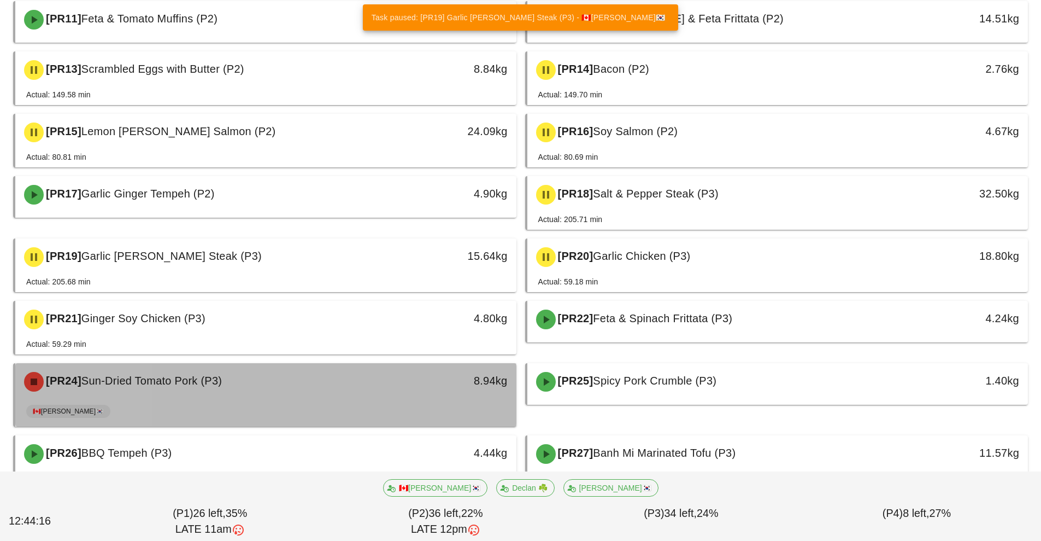
click at [421, 393] on div "8.94kg" at bounding box center [452, 381] width 124 height 33
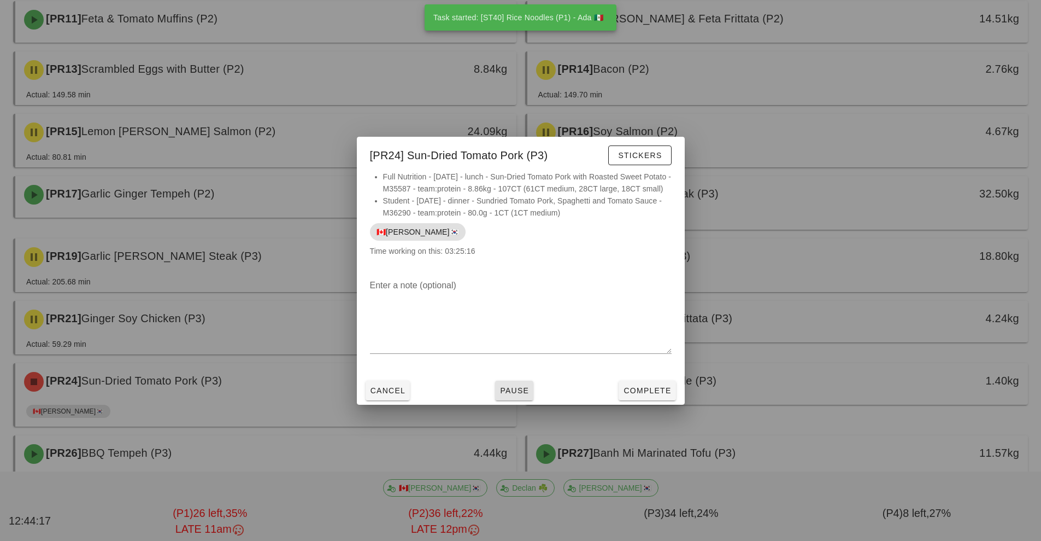
click at [519, 400] on button "Pause" at bounding box center [514, 390] width 38 height 20
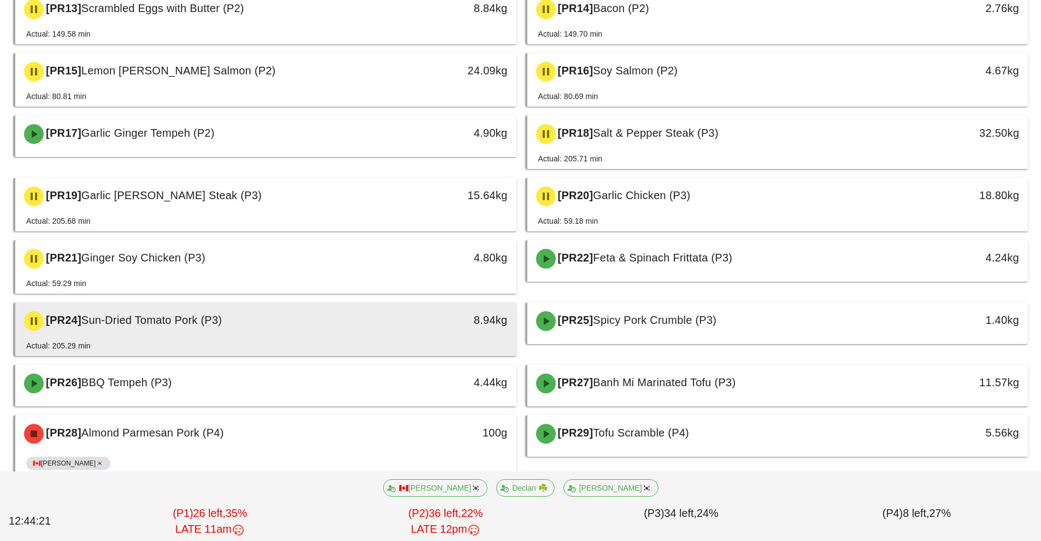
scroll to position [570, 0]
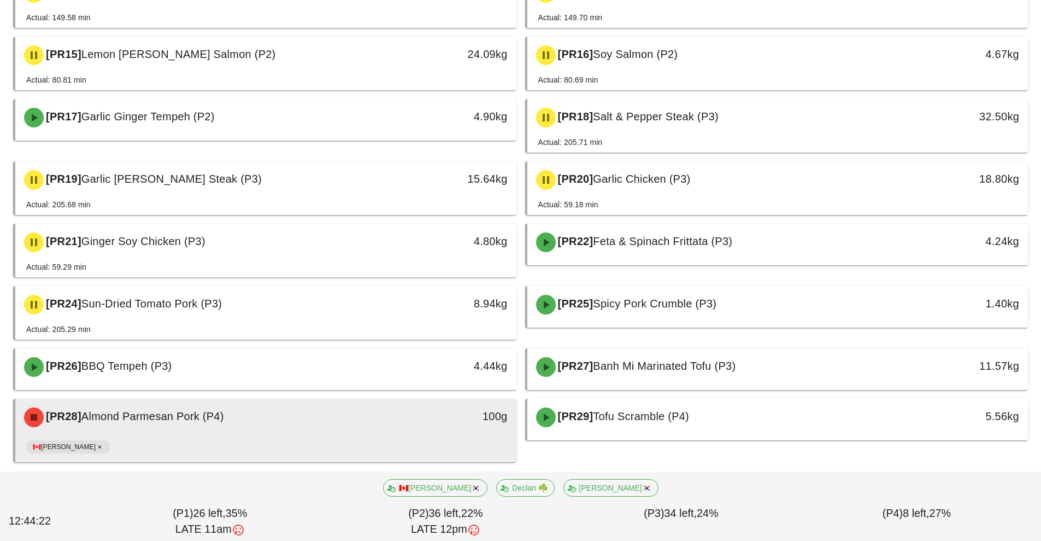
click at [435, 447] on div "🇨🇦[PERSON_NAME]🇰🇷" at bounding box center [265, 449] width 479 height 26
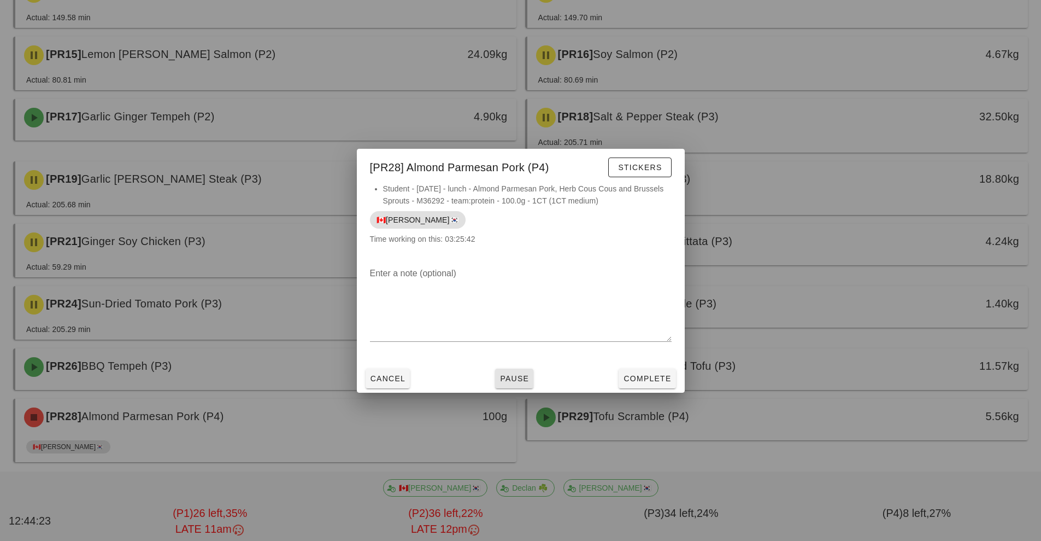
click at [523, 384] on button "Pause" at bounding box center [514, 378] width 38 height 20
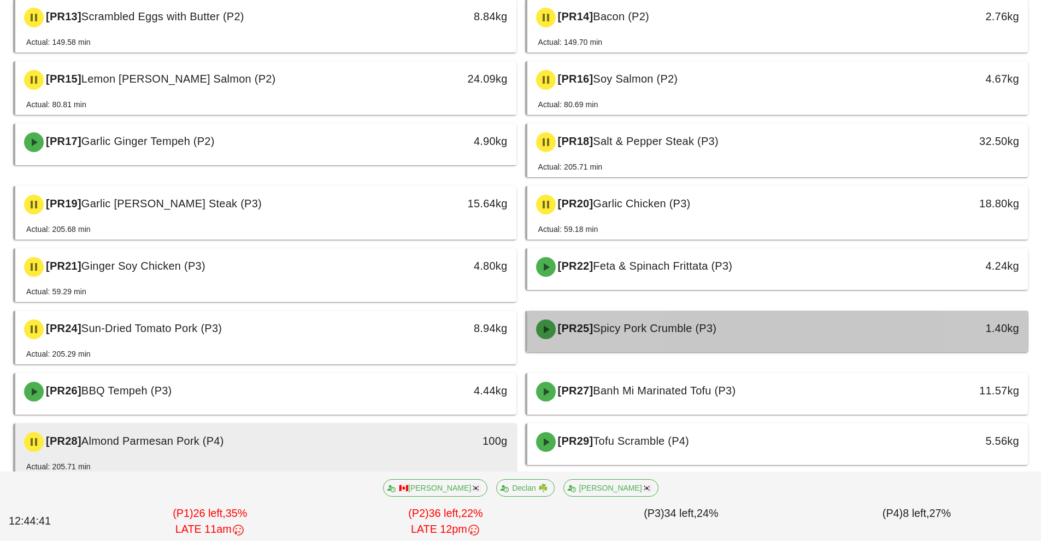
scroll to position [550, 0]
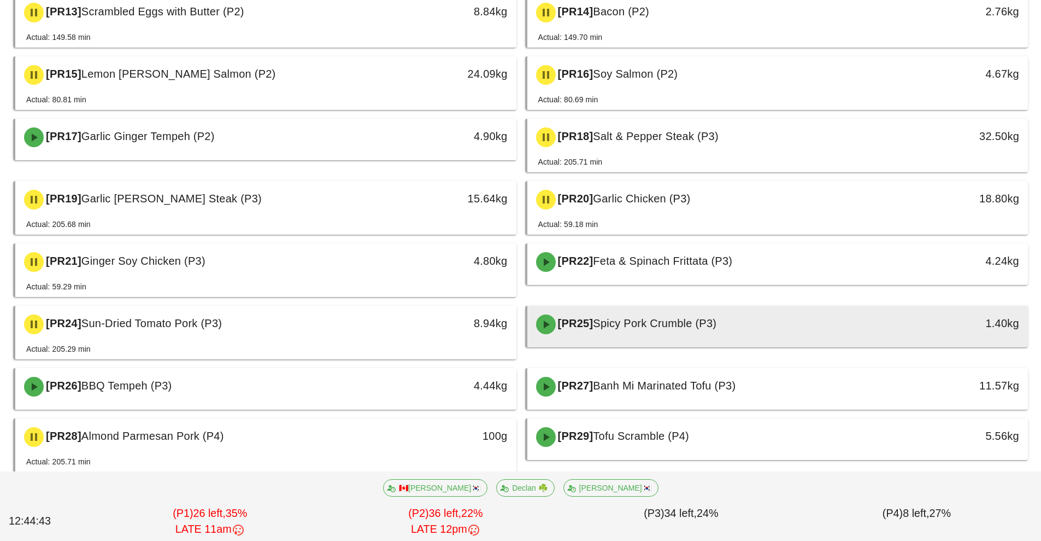
click at [719, 331] on div "[PR25] Spicy Pork Crumble (P3)" at bounding box center [716, 324] width 372 height 33
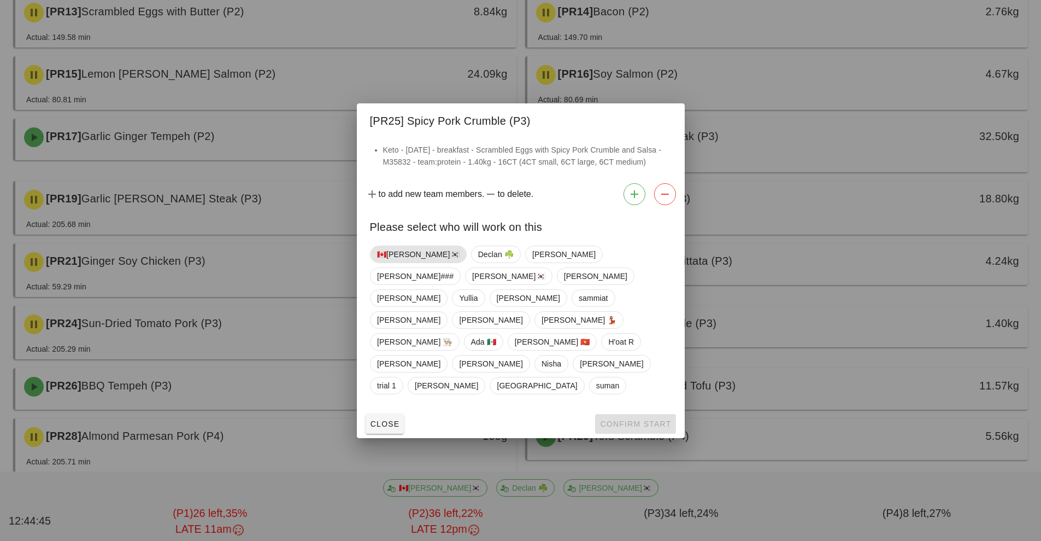
click at [405, 262] on span "🇨🇦[PERSON_NAME]🇰🇷" at bounding box center [418, 254] width 83 height 16
click at [648, 419] on span "Confirm Start" at bounding box center [636, 423] width 72 height 9
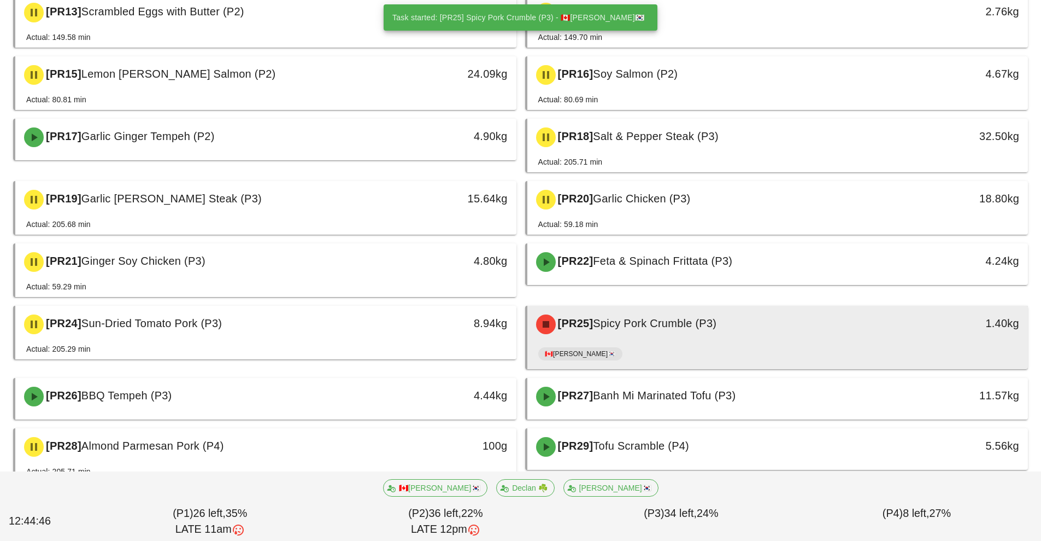
click at [692, 345] on div "🇨🇦[PERSON_NAME]🇰🇷" at bounding box center [777, 356] width 479 height 26
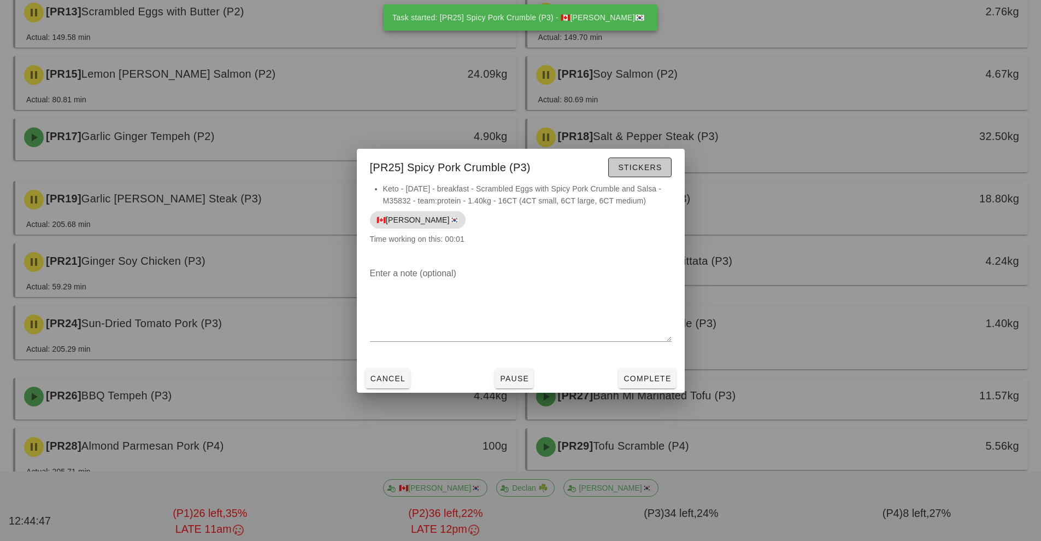
click at [653, 173] on button "Stickers" at bounding box center [639, 167] width 63 height 20
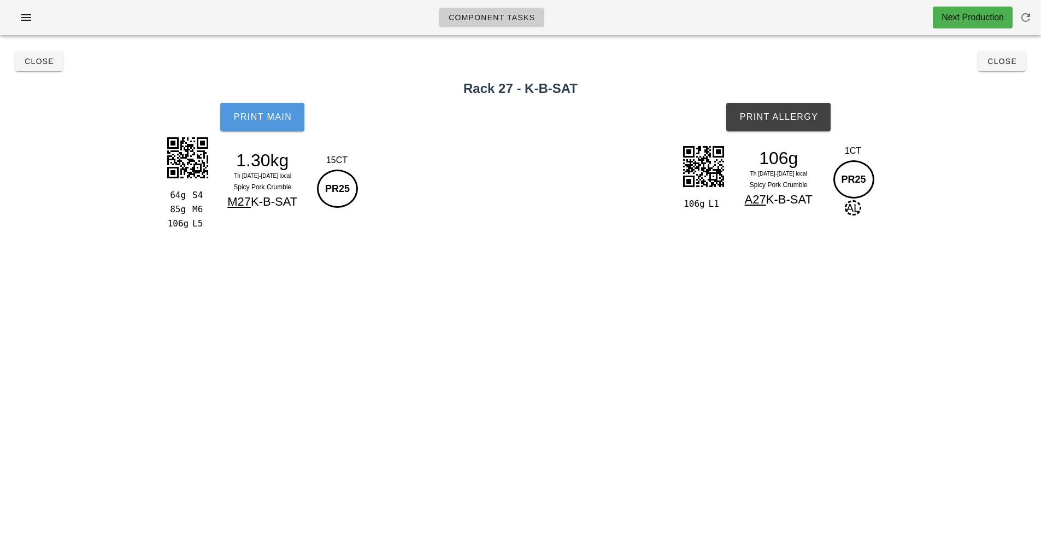
click at [277, 123] on button "Print Main" at bounding box center [262, 117] width 84 height 28
click at [799, 120] on span "Print Allergy" at bounding box center [778, 117] width 79 height 10
